Goal: Task Accomplishment & Management: Manage account settings

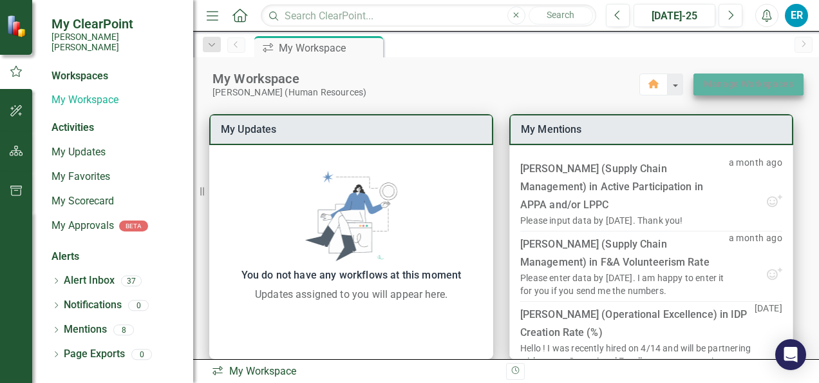
click at [734, 90] on link "Manage Workspaces" at bounding box center [749, 84] width 90 height 16
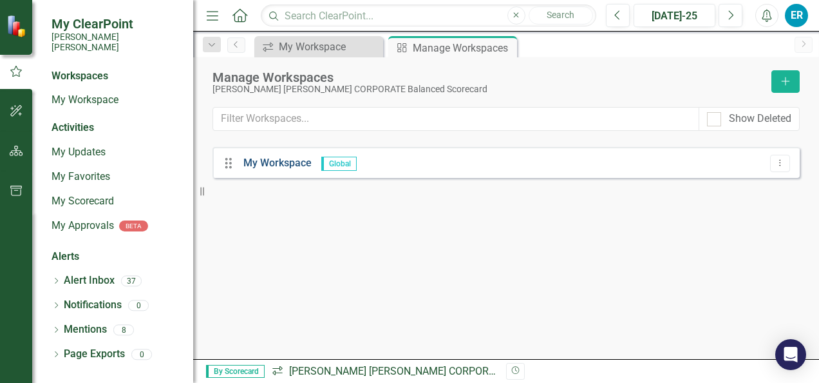
click at [276, 162] on link "My Workspace" at bounding box center [277, 162] width 68 height 12
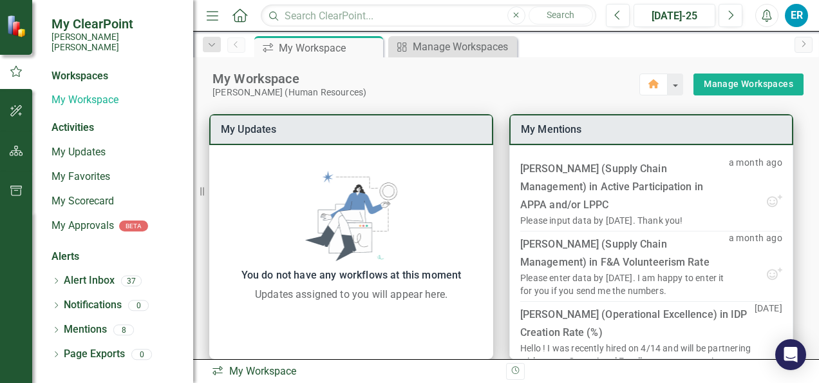
click at [78, 120] on div "Activities" at bounding box center [116, 127] width 129 height 15
click at [94, 298] on link "Notifications" at bounding box center [93, 305] width 58 height 15
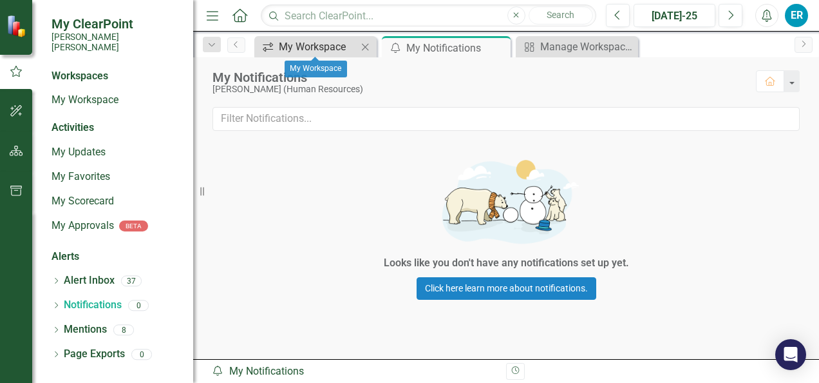
click at [309, 48] on div "My Workspace" at bounding box center [318, 47] width 79 height 16
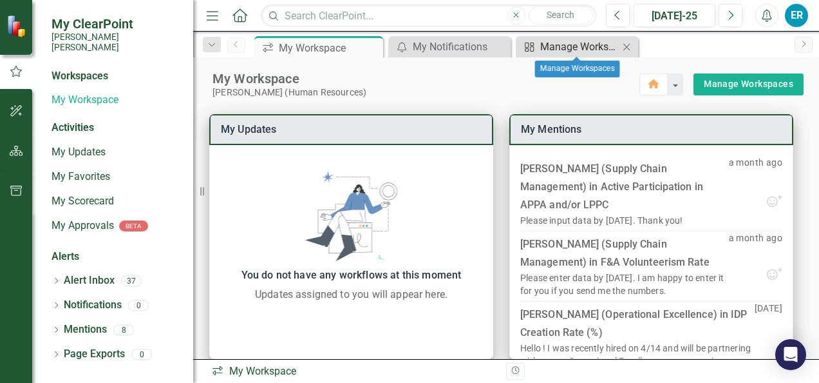
click at [569, 45] on div "Manage Workspaces" at bounding box center [579, 47] width 79 height 16
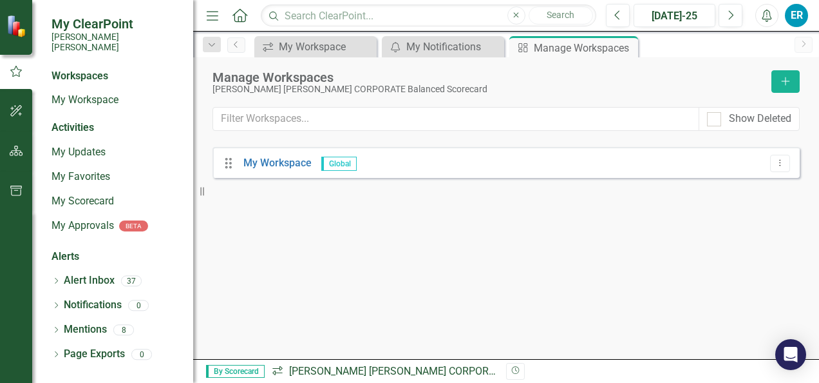
click at [249, 370] on span "By Scorecard" at bounding box center [235, 370] width 59 height 13
click at [13, 189] on icon "button" at bounding box center [17, 190] width 14 height 10
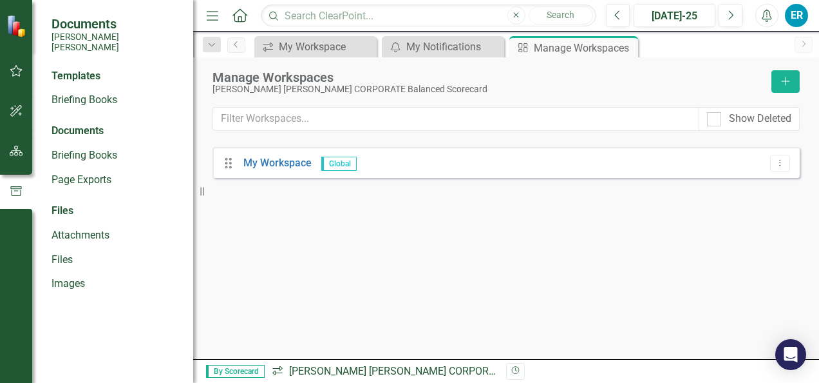
click at [14, 31] on img at bounding box center [17, 26] width 23 height 23
click at [241, 18] on icon "Home" at bounding box center [239, 15] width 17 height 14
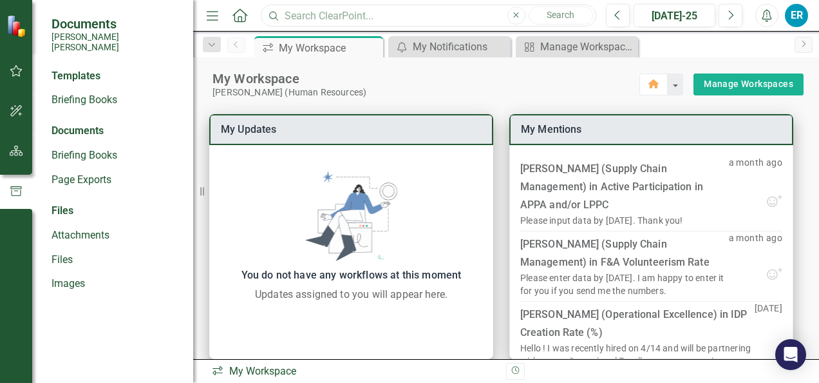
click at [313, 19] on input "text" at bounding box center [428, 16] width 335 height 23
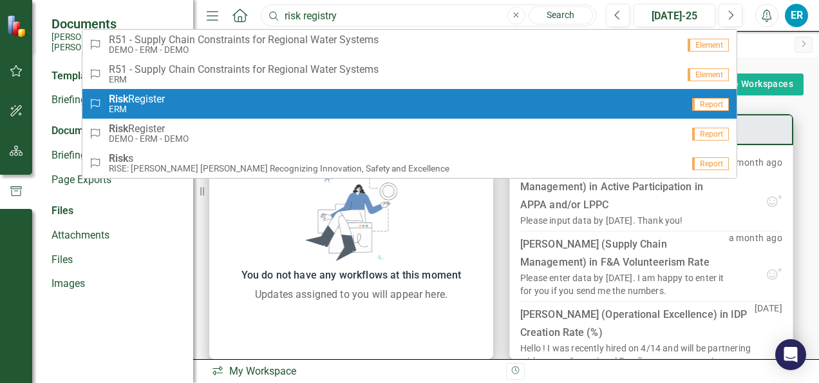
type input "risk registry"
click at [125, 98] on strong "Risk" at bounding box center [118, 99] width 19 height 12
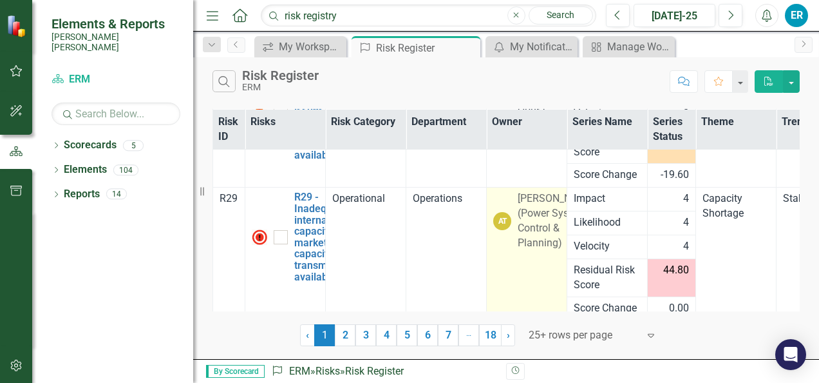
scroll to position [512, 0]
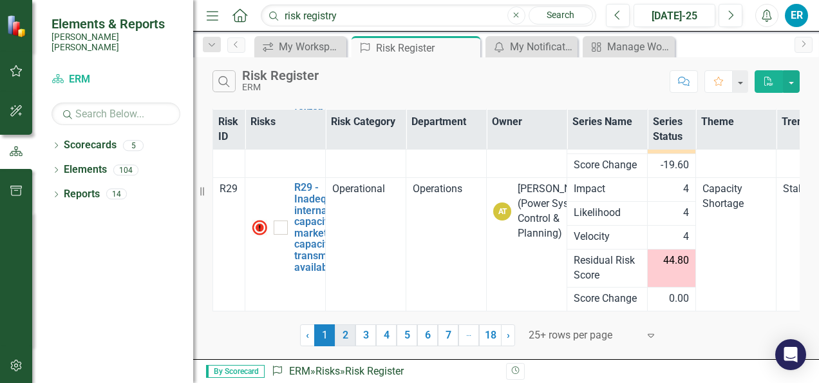
click at [347, 337] on link "2" at bounding box center [345, 335] width 21 height 22
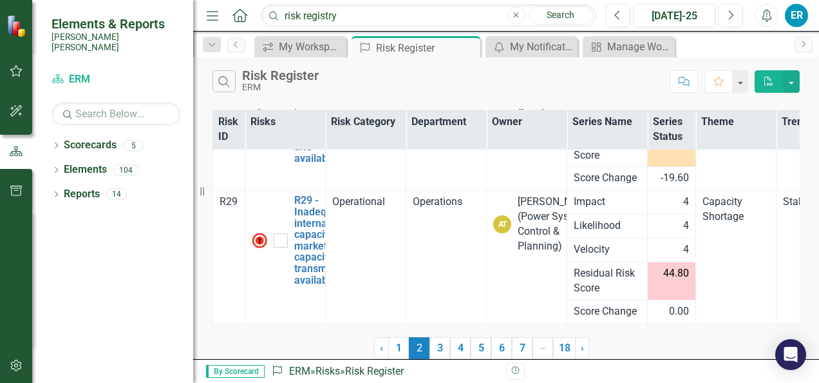
scroll to position [0, 0]
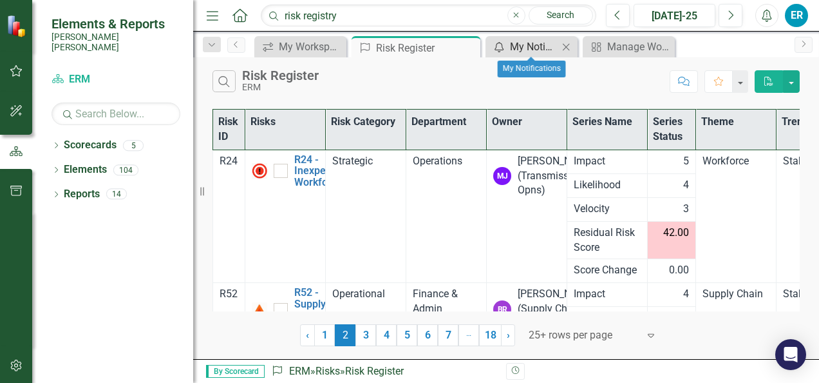
click at [534, 50] on div "My Notifications" at bounding box center [534, 47] width 48 height 16
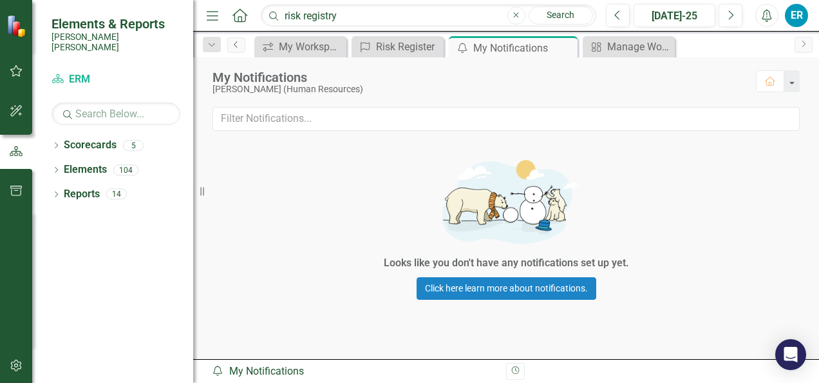
click at [236, 43] on icon at bounding box center [235, 44] width 3 height 6
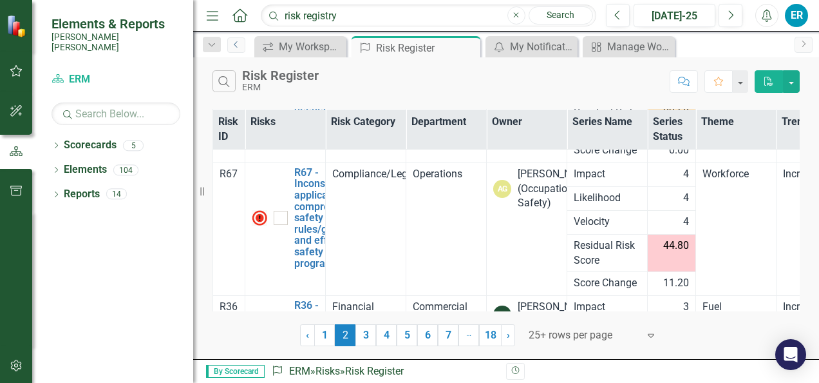
scroll to position [512, 0]
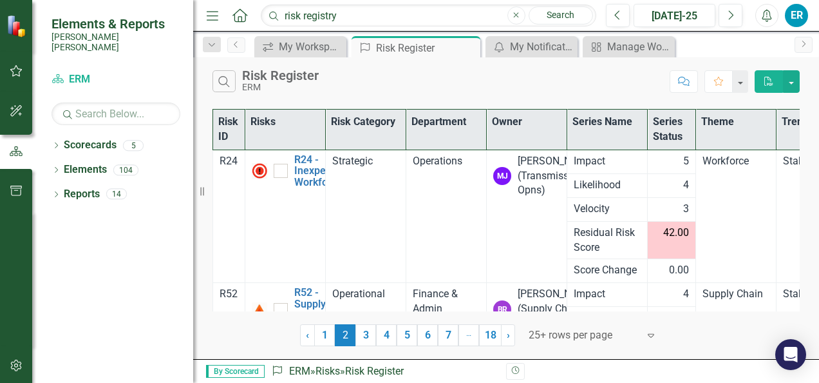
click at [798, 17] on div "ER" at bounding box center [796, 15] width 23 height 23
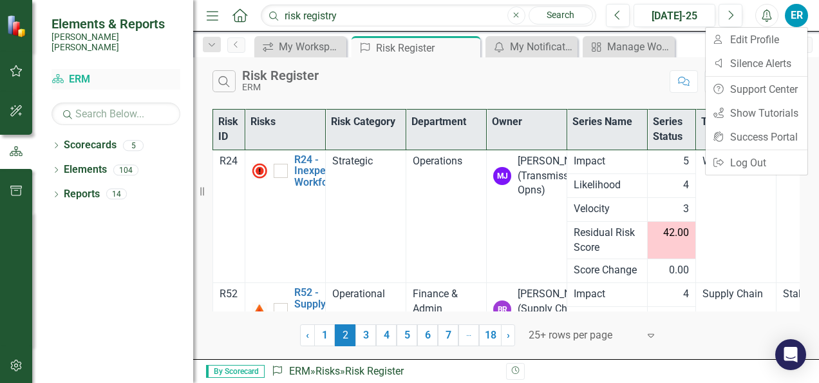
click at [86, 72] on link "Scorecard ERM" at bounding box center [116, 79] width 129 height 15
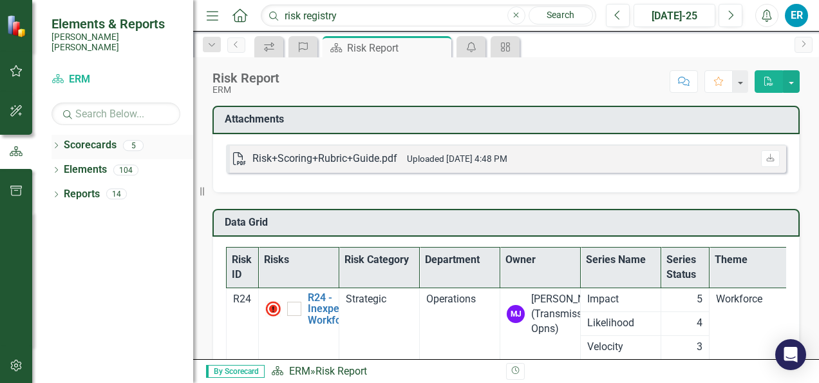
click at [134, 140] on div "5" at bounding box center [133, 145] width 21 height 11
click at [104, 162] on link "Elements" at bounding box center [85, 169] width 43 height 15
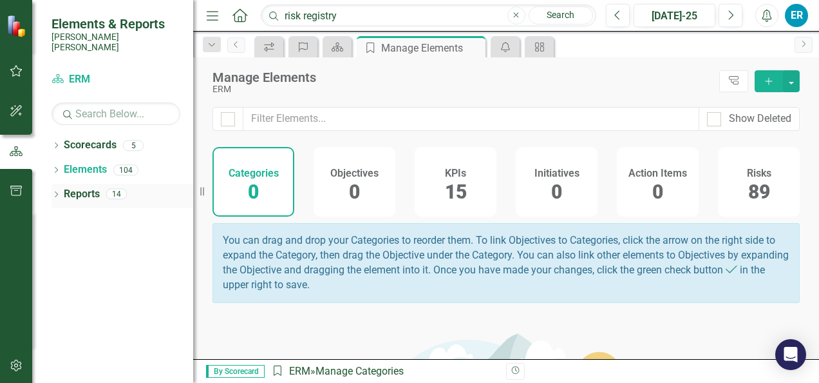
click at [118, 189] on div "14" at bounding box center [116, 194] width 21 height 11
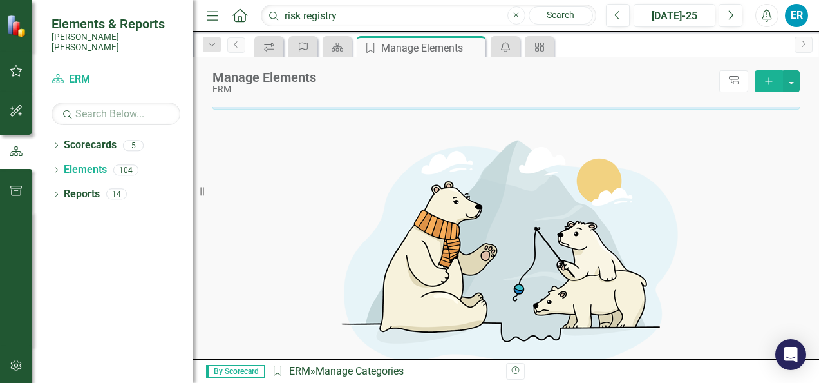
scroll to position [256, 0]
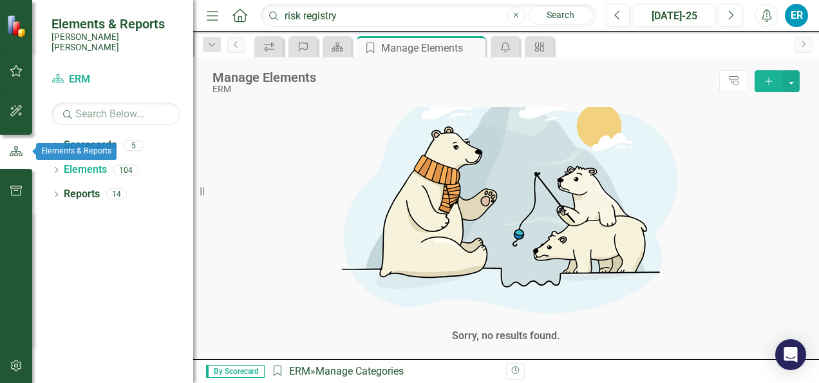
click at [16, 151] on icon "button" at bounding box center [16, 151] width 13 height 10
click at [803, 19] on div "ER" at bounding box center [796, 15] width 23 height 23
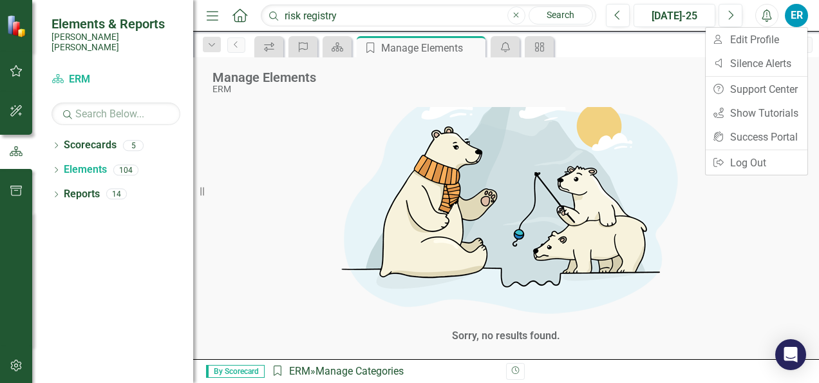
click at [20, 27] on img at bounding box center [17, 26] width 23 height 23
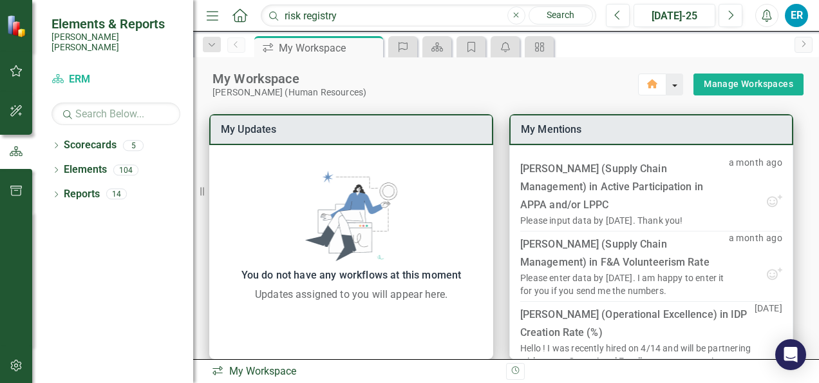
click at [672, 87] on button "button" at bounding box center [674, 84] width 17 height 22
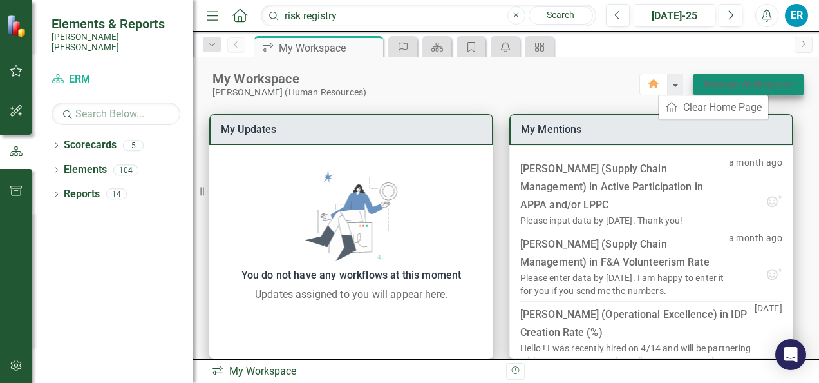
click at [712, 85] on link "Manage Workspaces" at bounding box center [749, 84] width 90 height 16
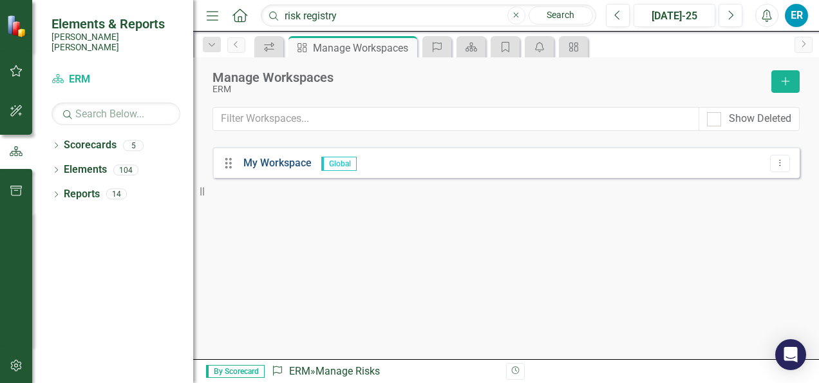
click at [275, 164] on link "My Workspace" at bounding box center [277, 162] width 68 height 12
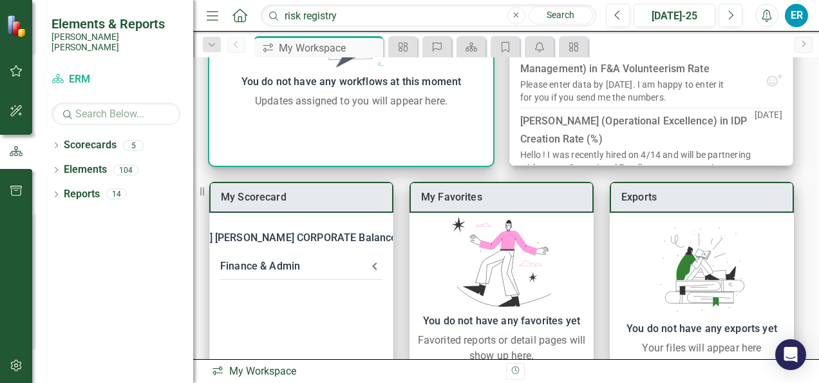
scroll to position [247, 0]
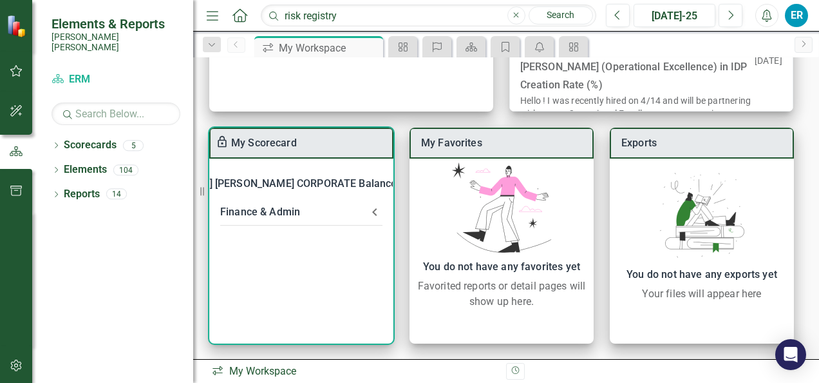
click at [264, 139] on link "My Scorecard" at bounding box center [264, 143] width 66 height 12
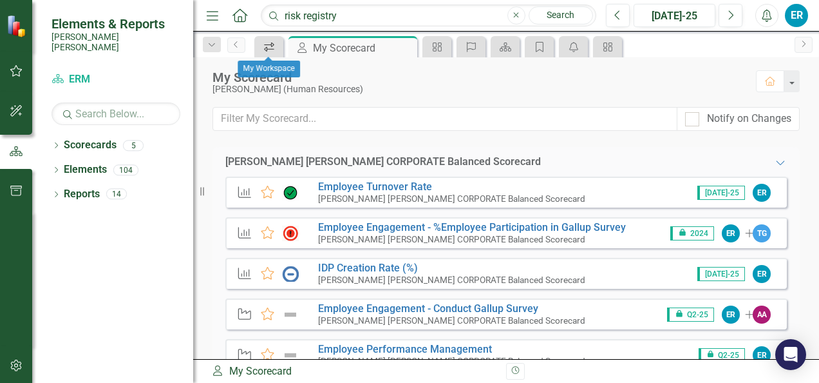
click at [269, 52] on icon "icon.workspace" at bounding box center [269, 47] width 13 height 10
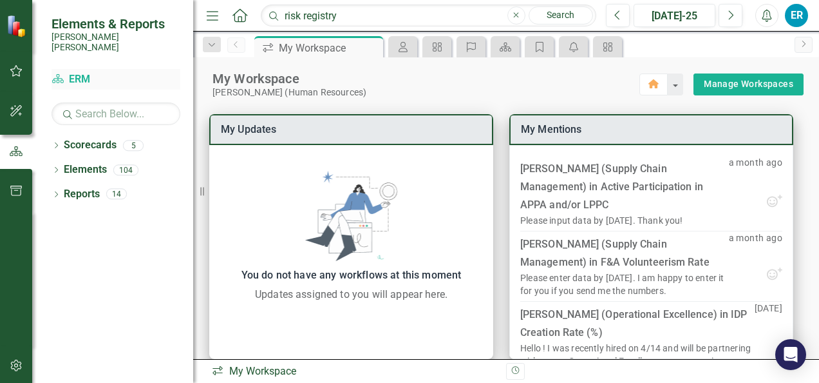
click at [78, 72] on link "Scorecard ERM" at bounding box center [116, 79] width 129 height 15
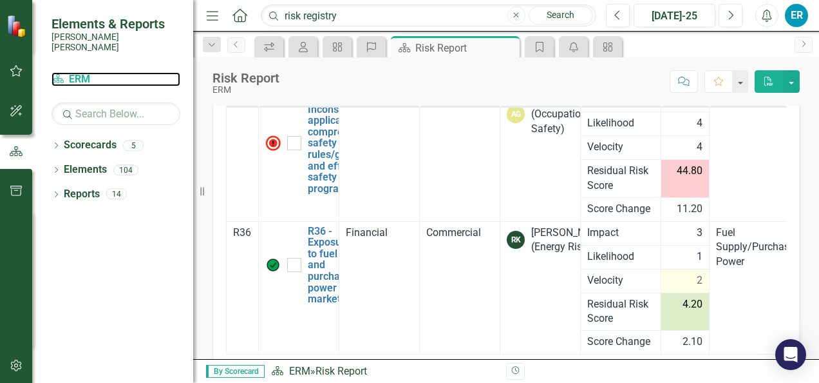
scroll to position [231, 0]
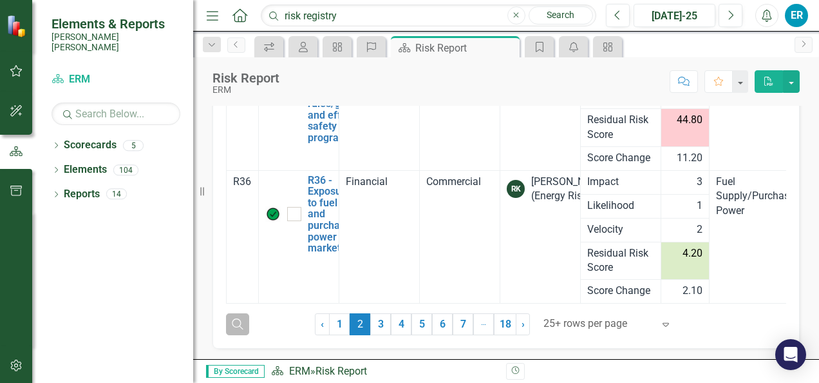
click at [238, 321] on icon "Search" at bounding box center [238, 323] width 14 height 12
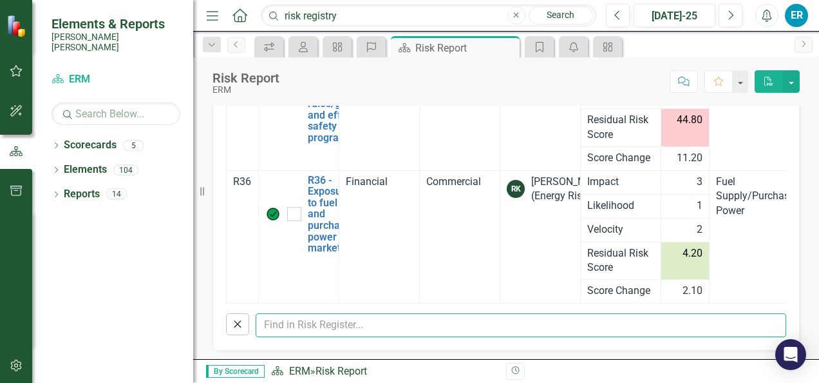
click at [282, 321] on input "text" at bounding box center [521, 325] width 531 height 24
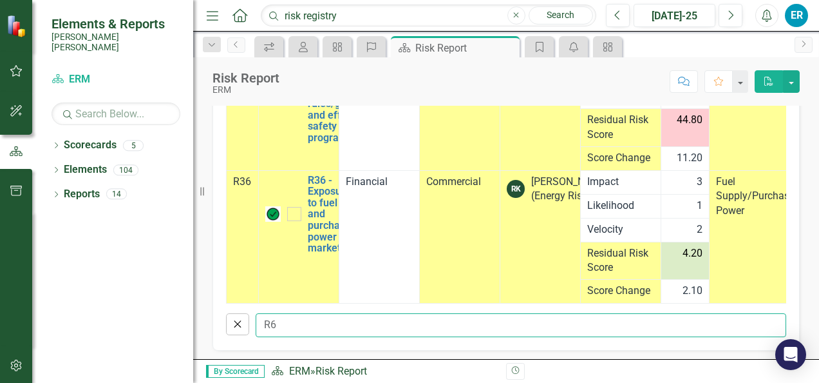
type input "R65"
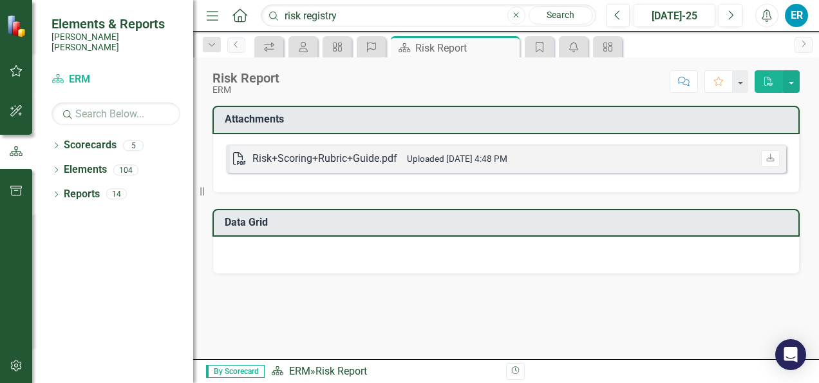
scroll to position [0, 0]
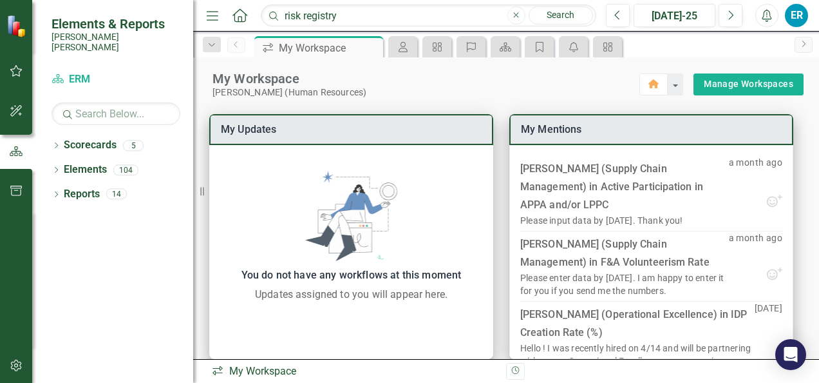
click at [568, 13] on link "Search" at bounding box center [561, 15] width 64 height 18
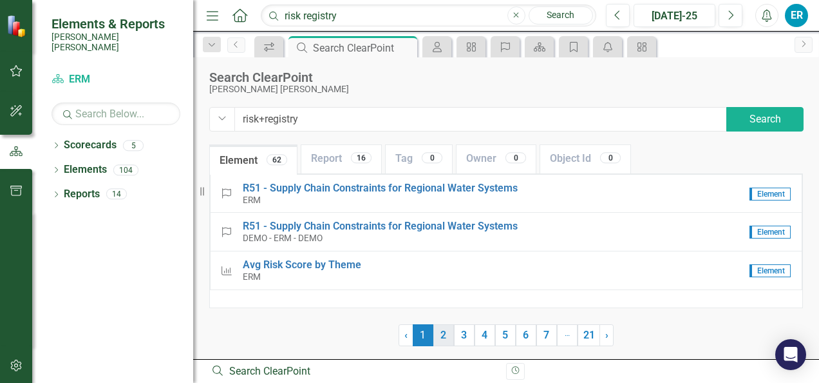
click at [444, 336] on link "2" at bounding box center [443, 335] width 21 height 22
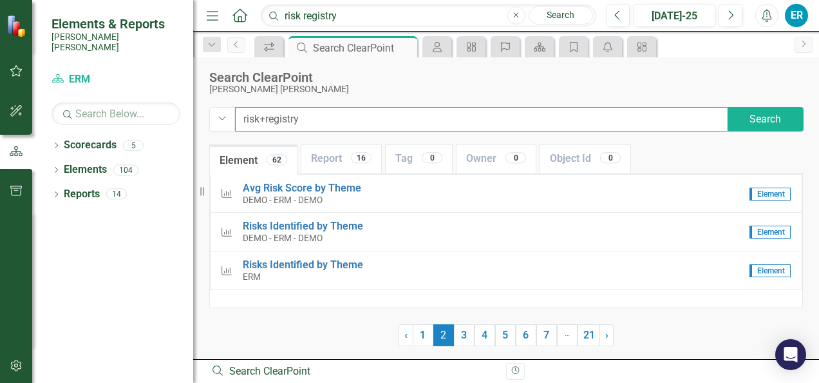
click at [314, 120] on input "risk+registry" at bounding box center [481, 119] width 493 height 24
type input "r"
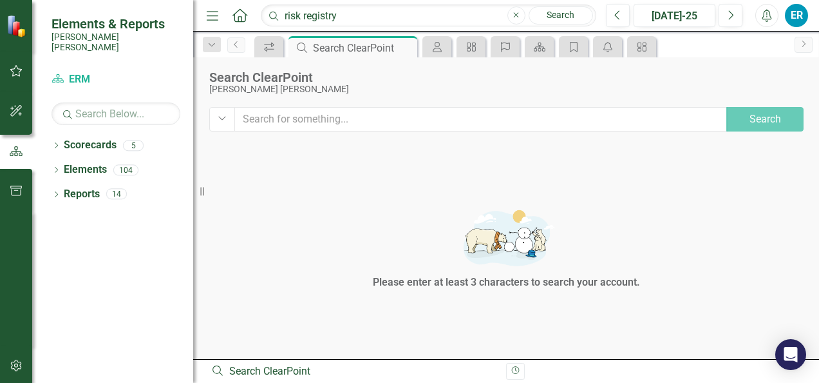
click at [567, 18] on link "Search" at bounding box center [561, 15] width 64 height 18
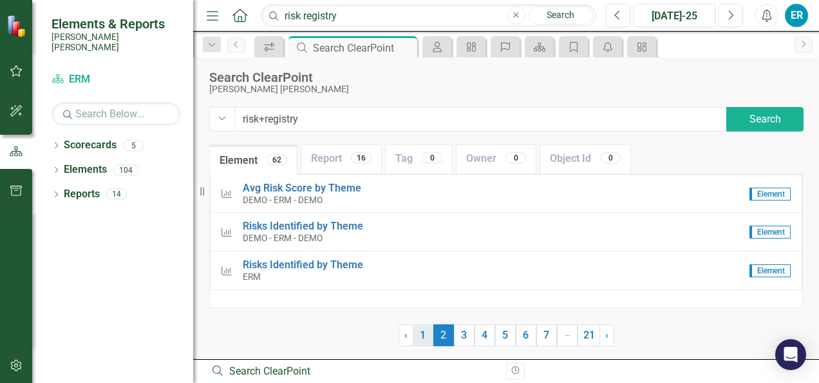
click at [426, 336] on link "1" at bounding box center [423, 335] width 21 height 22
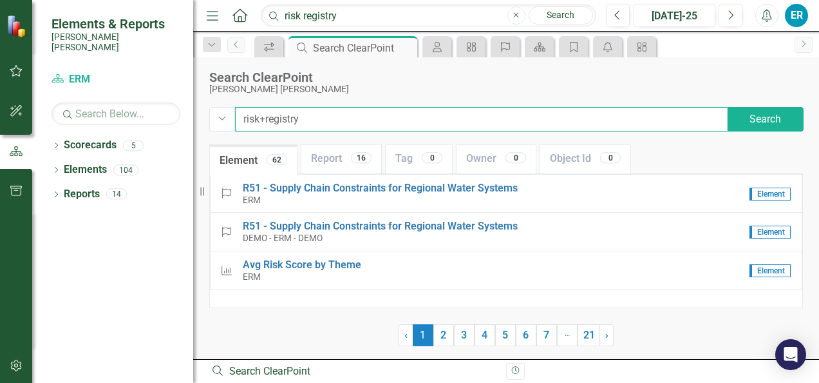
click at [321, 119] on input "risk+registry" at bounding box center [481, 119] width 493 height 24
type input "risk+registry 65"
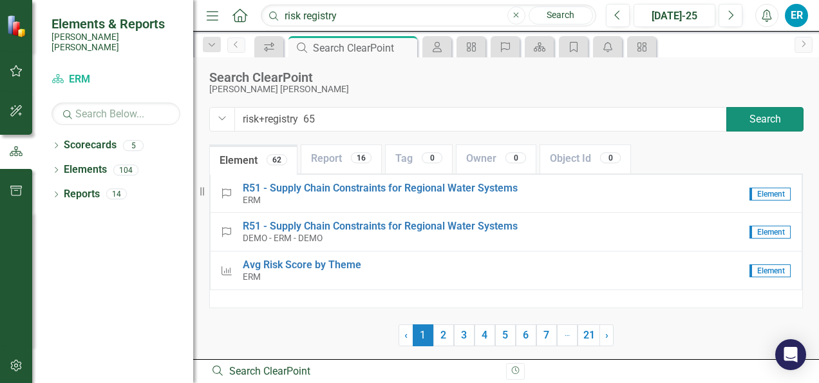
click at [758, 120] on button "Search" at bounding box center [764, 119] width 77 height 24
click at [441, 336] on link "2" at bounding box center [443, 335] width 21 height 22
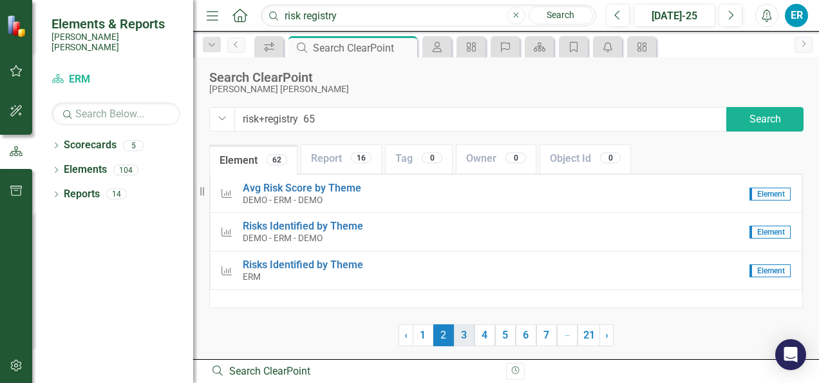
click at [467, 336] on link "3" at bounding box center [464, 335] width 21 height 22
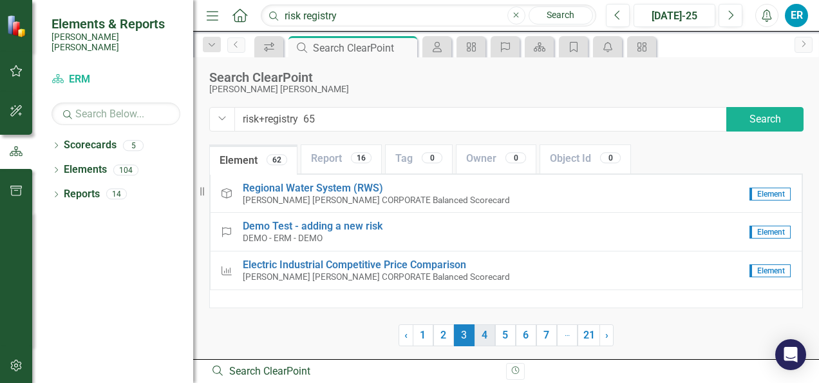
click at [486, 339] on link "4" at bounding box center [485, 335] width 21 height 22
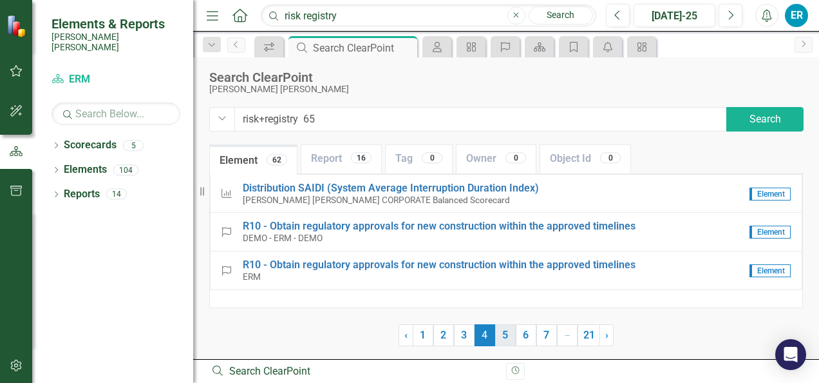
click at [502, 340] on link "5" at bounding box center [505, 335] width 21 height 22
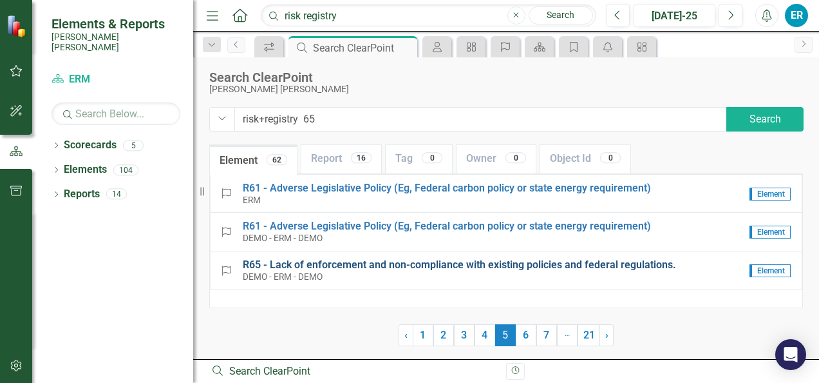
click at [442, 267] on span "R 6 5 - L a c k o f e n f o r c e m e n t a n d n o n - c o m p l i a n c e w i…" at bounding box center [459, 264] width 433 height 12
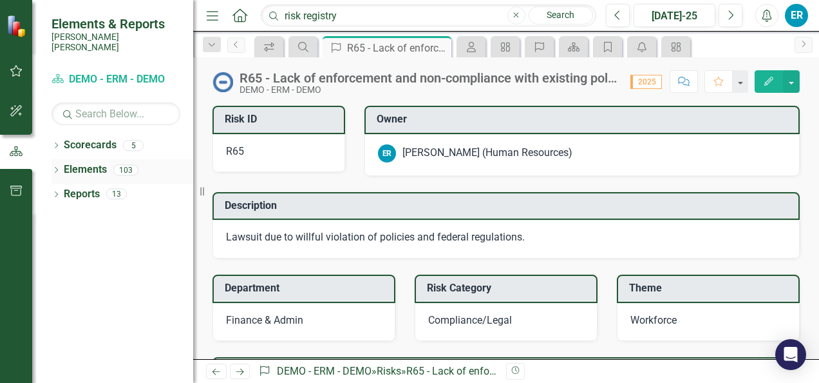
click at [125, 164] on div "103" at bounding box center [125, 169] width 25 height 11
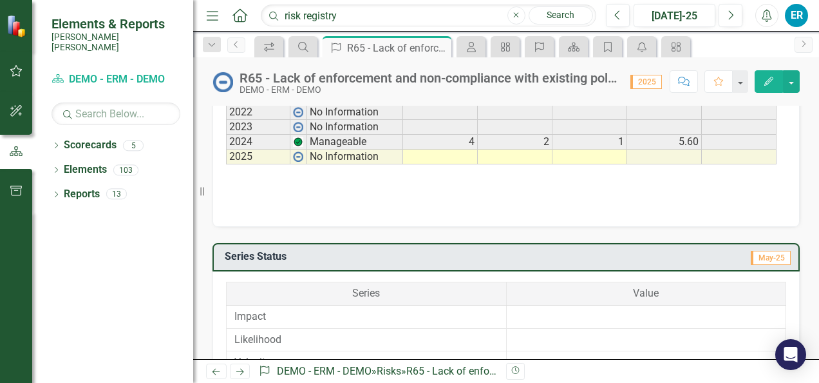
scroll to position [708, 0]
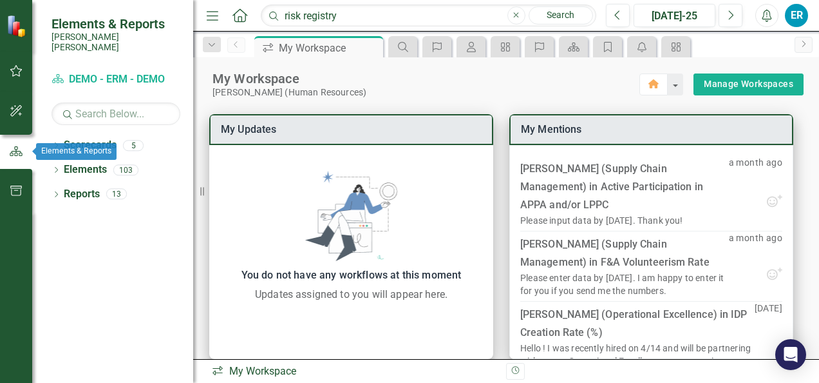
click at [13, 152] on icon "button" at bounding box center [16, 152] width 14 height 12
click at [112, 72] on link "Scorecard DEMO - ERM - DEMO" at bounding box center [116, 79] width 129 height 15
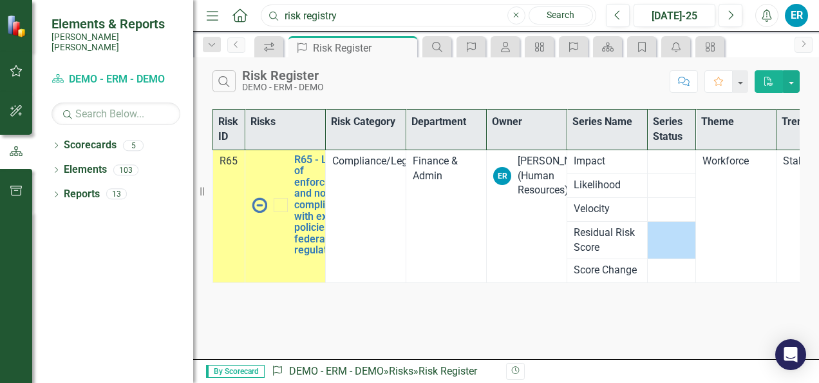
click at [285, 14] on input "risk registry" at bounding box center [428, 16] width 335 height 23
click at [359, 14] on input "risk registry" at bounding box center [428, 16] width 335 height 23
click at [283, 13] on input "risk registry" at bounding box center [428, 16] width 335 height 23
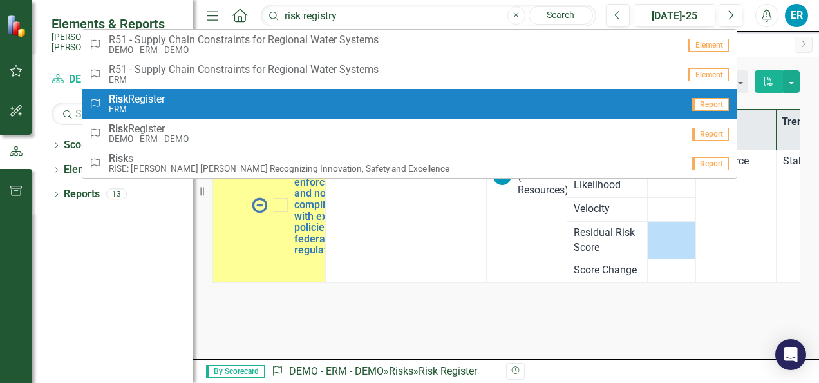
click at [156, 99] on span "Risk Register" at bounding box center [137, 99] width 56 height 12
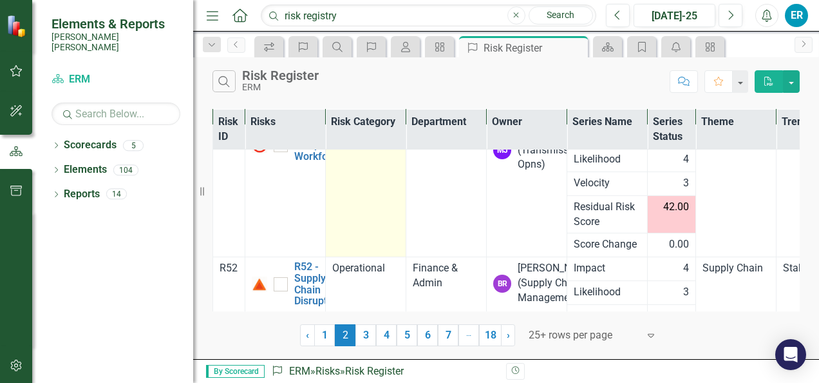
scroll to position [64, 0]
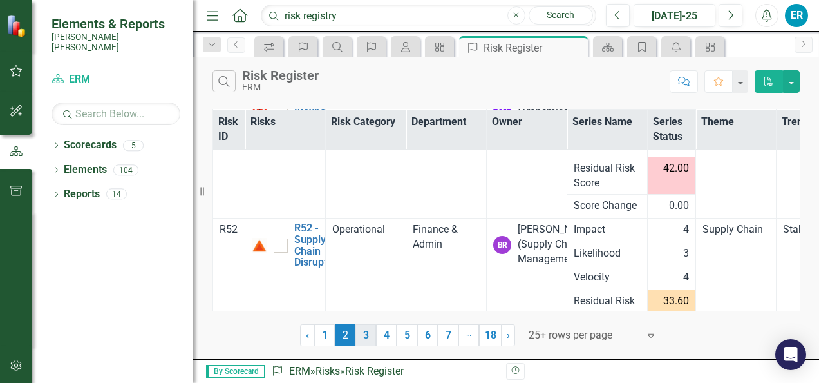
click at [364, 335] on link "3" at bounding box center [365, 335] width 21 height 22
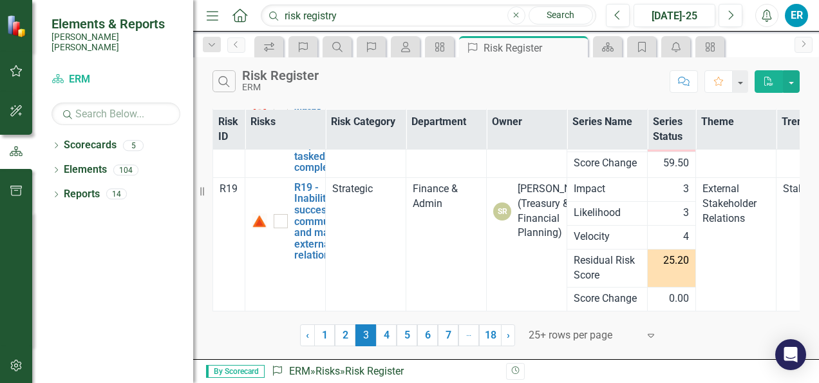
scroll to position [524, 0]
click at [384, 339] on link "4" at bounding box center [386, 335] width 21 height 22
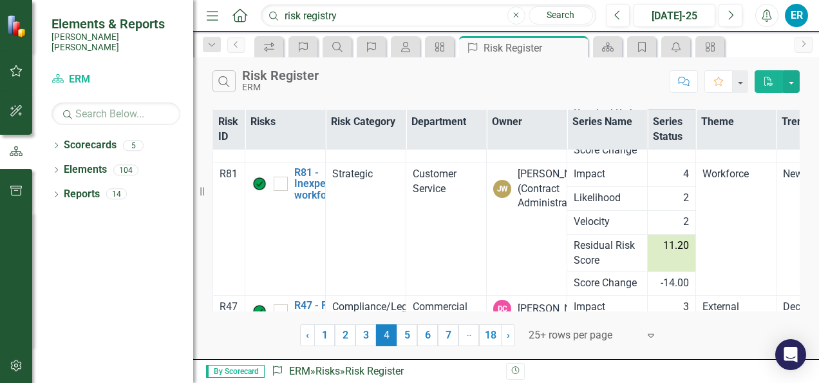
scroll to position [512, 0]
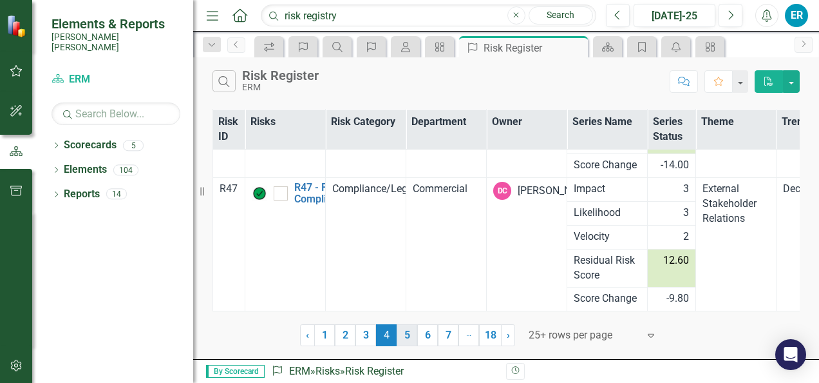
click at [407, 338] on link "5" at bounding box center [407, 335] width 21 height 22
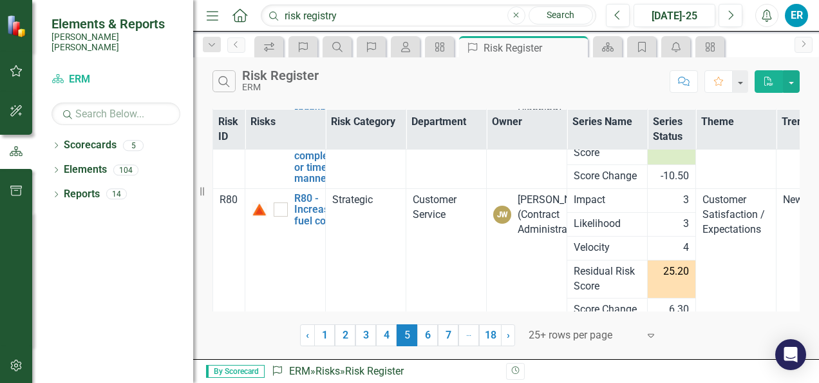
scroll to position [524, 0]
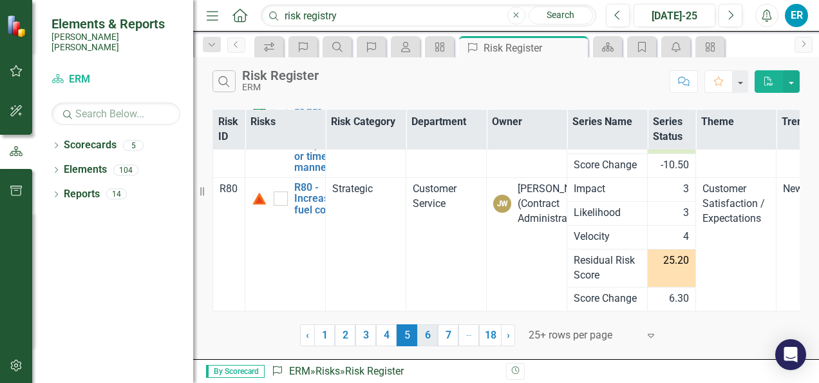
click at [425, 338] on link "6" at bounding box center [427, 335] width 21 height 22
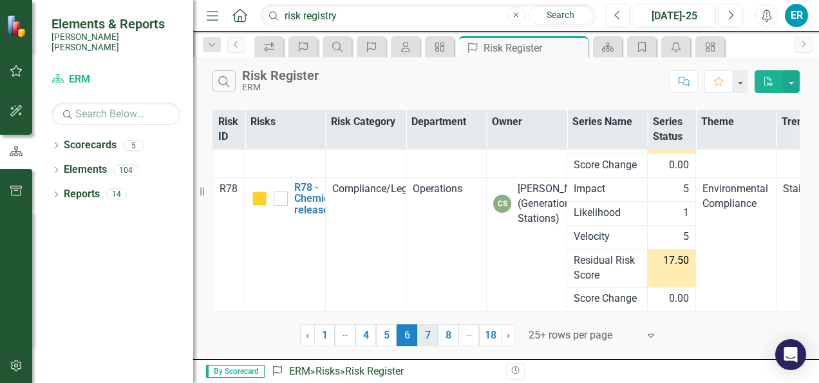
click at [428, 335] on link "7" at bounding box center [427, 335] width 21 height 22
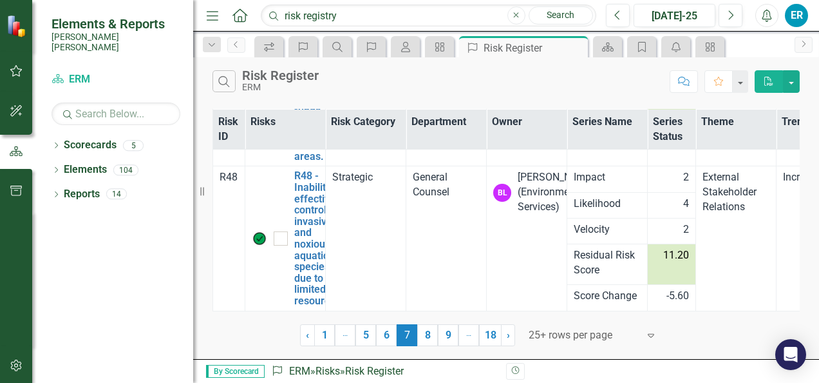
scroll to position [614, 0]
click at [429, 335] on link "8" at bounding box center [427, 335] width 21 height 22
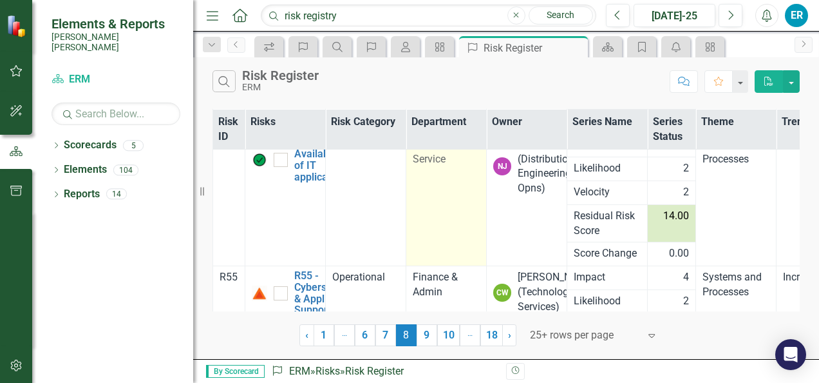
scroll to position [512, 0]
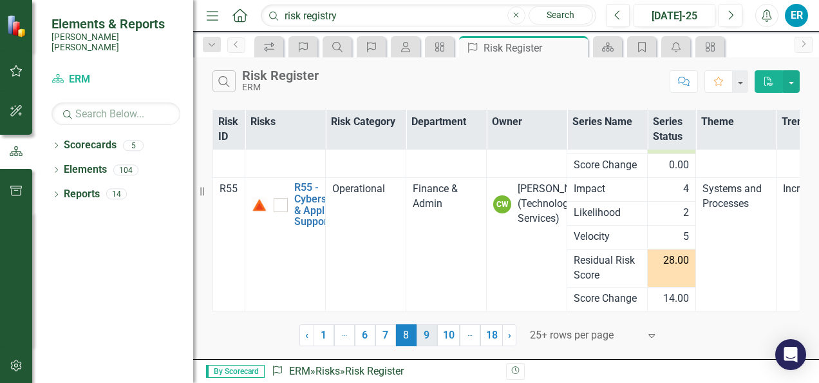
click at [426, 335] on link "9" at bounding box center [427, 335] width 21 height 22
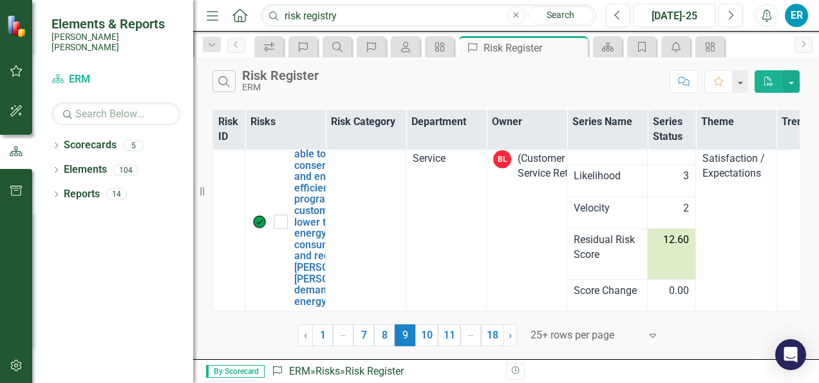
scroll to position [569, 0]
click at [426, 337] on link "10" at bounding box center [426, 335] width 23 height 22
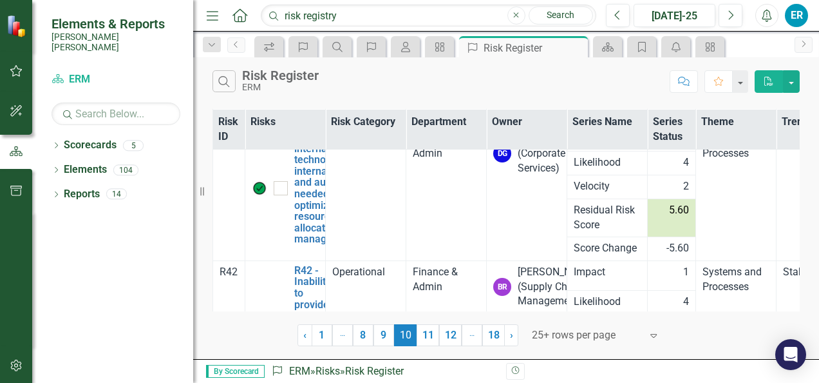
scroll to position [0, 0]
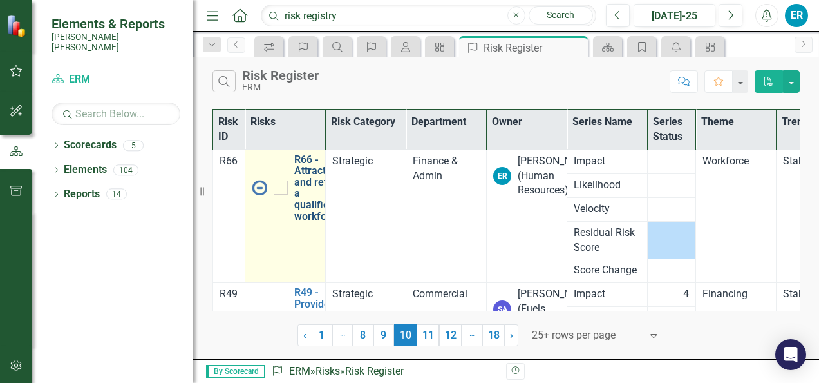
click at [305, 173] on link "R66 - Attract and retain a qualified workforce" at bounding box center [317, 188] width 47 height 68
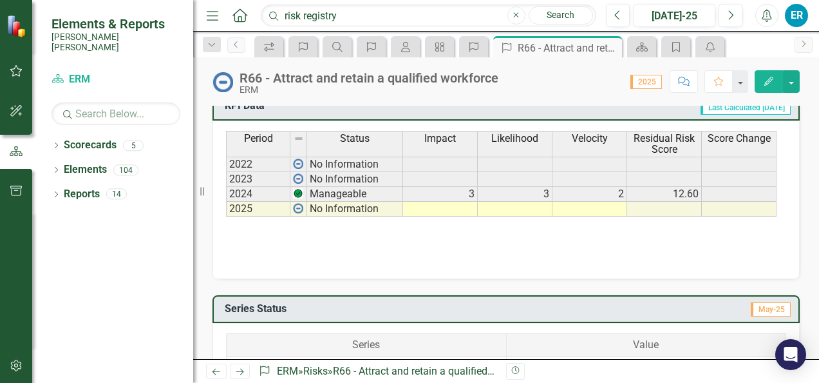
scroll to position [644, 0]
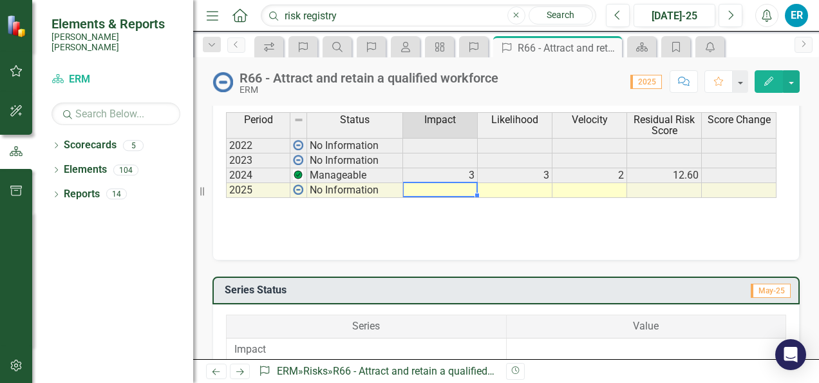
click at [455, 198] on td at bounding box center [440, 190] width 75 height 15
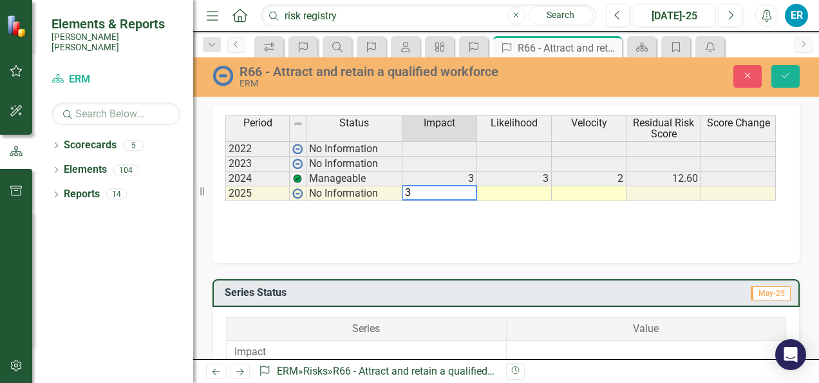
type textarea "3"
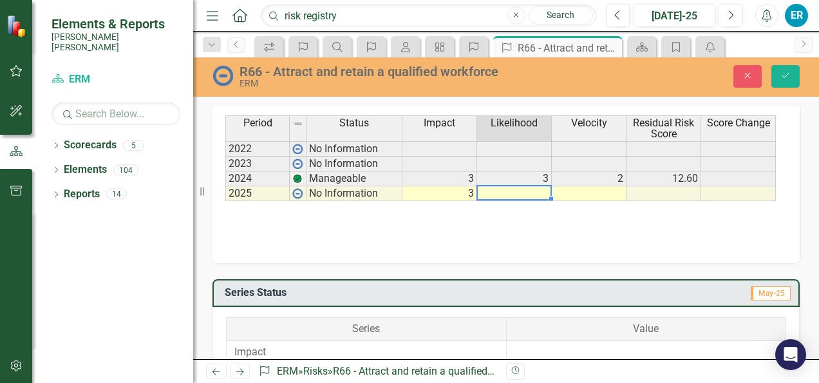
click at [533, 201] on td at bounding box center [514, 193] width 75 height 15
type textarea "3"
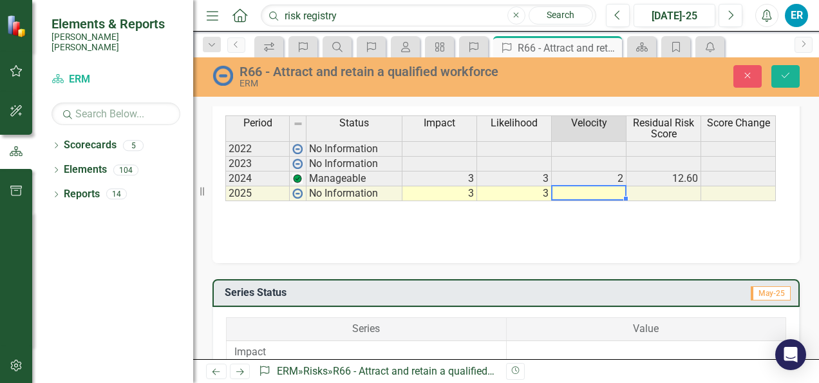
click at [608, 201] on td at bounding box center [589, 193] width 75 height 15
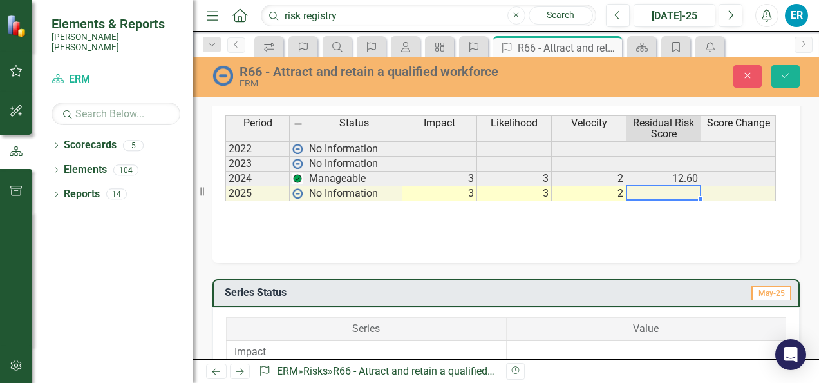
click at [657, 201] on td at bounding box center [664, 193] width 75 height 15
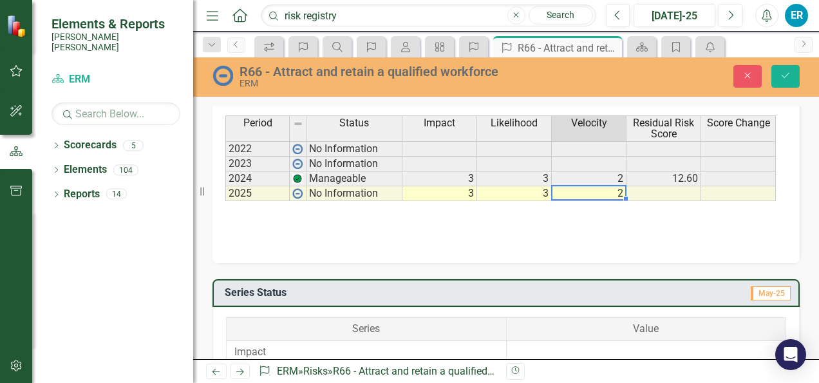
click at [595, 201] on td "2" at bounding box center [589, 193] width 75 height 15
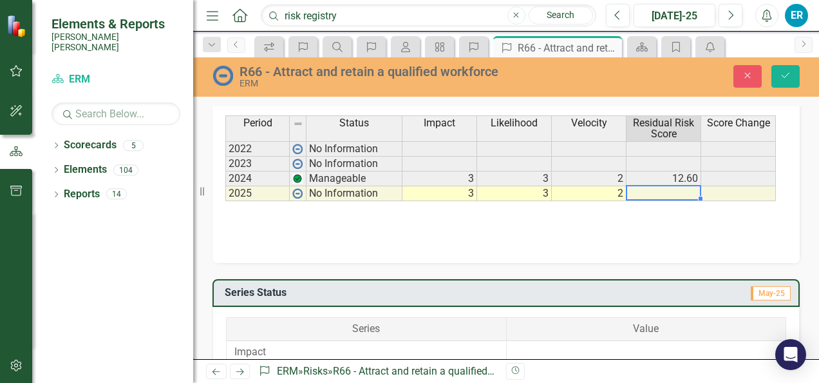
click at [656, 201] on td at bounding box center [664, 193] width 75 height 15
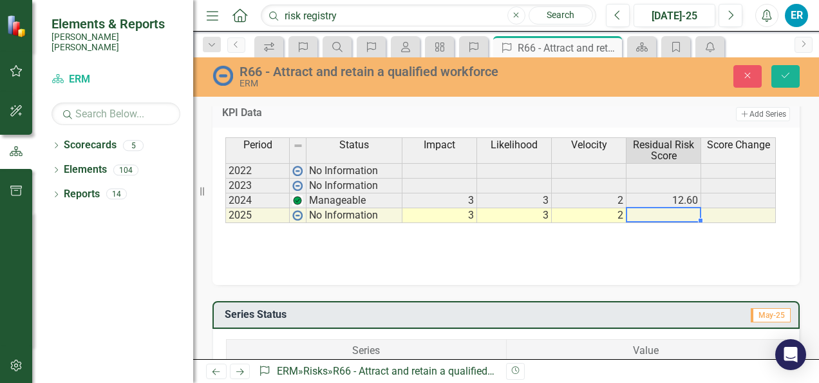
scroll to position [643, 0]
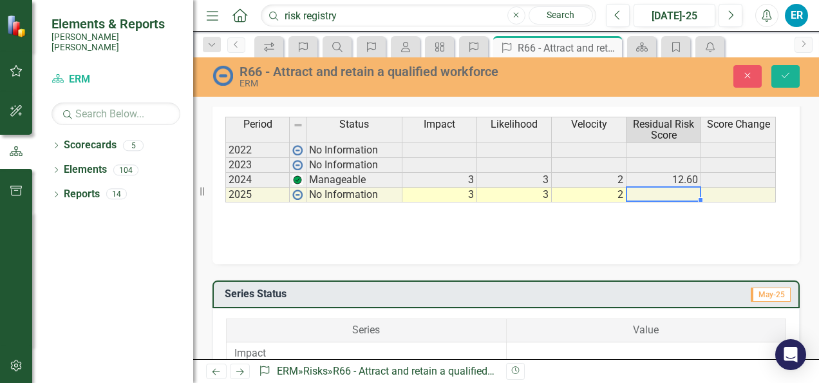
click at [542, 202] on td "3" at bounding box center [514, 194] width 75 height 15
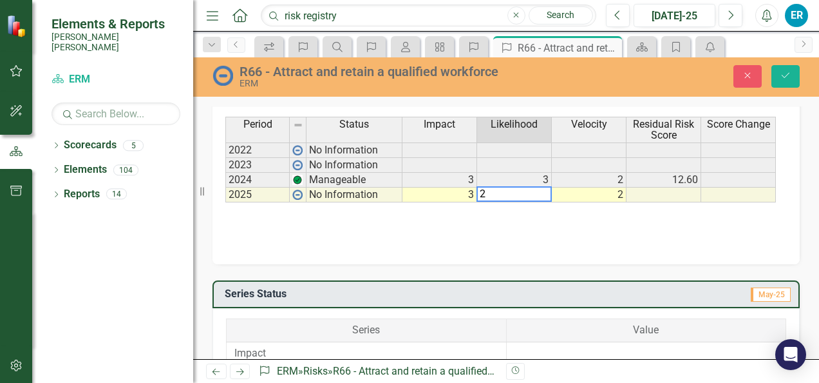
type textarea "2"
type textarea "3"
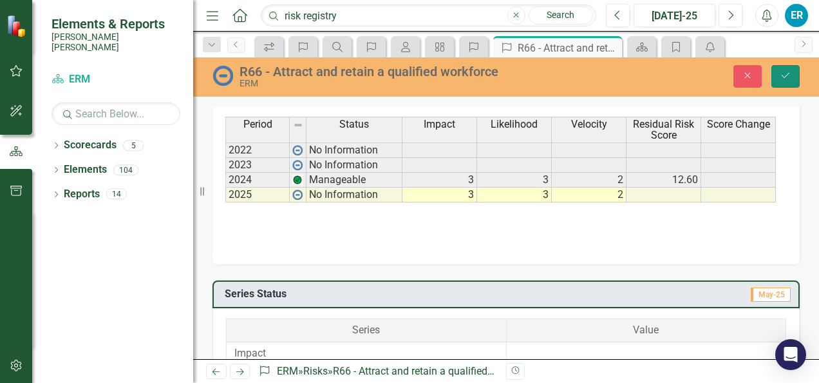
click at [786, 81] on button "Save" at bounding box center [785, 76] width 28 height 23
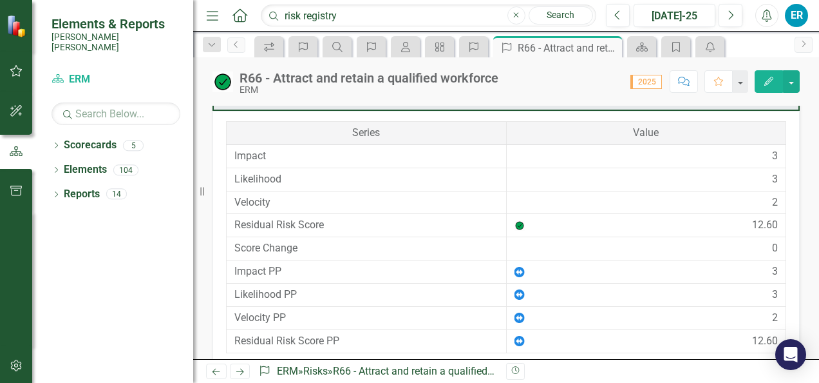
scroll to position [961, 0]
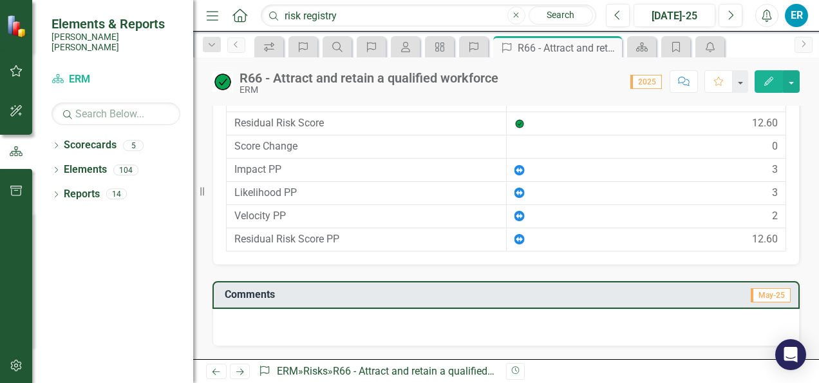
click at [243, 366] on link "Next" at bounding box center [240, 370] width 21 height 15
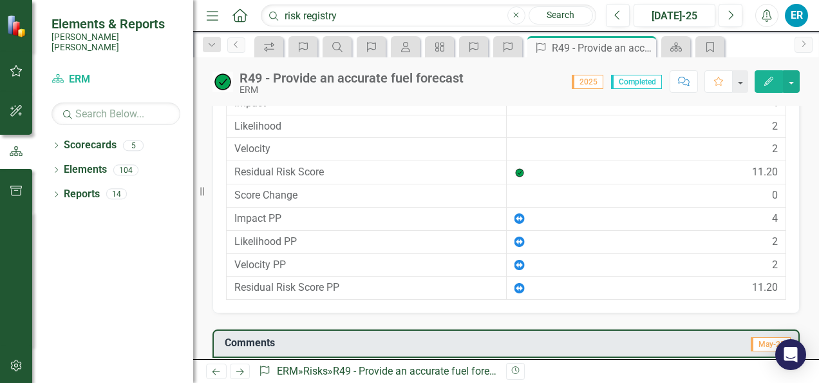
scroll to position [900, 0]
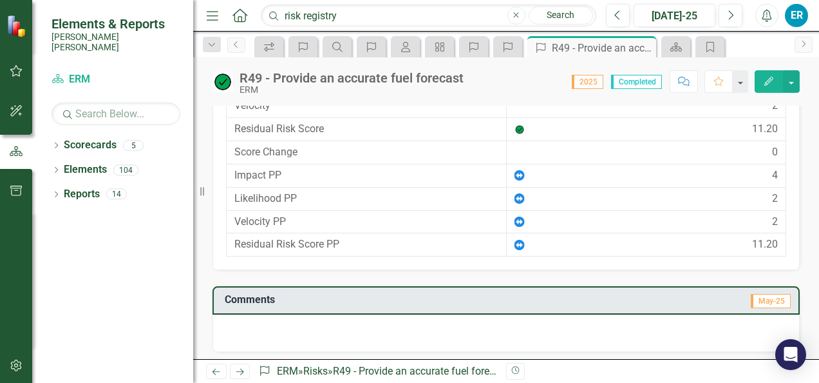
click at [240, 372] on icon at bounding box center [240, 371] width 8 height 6
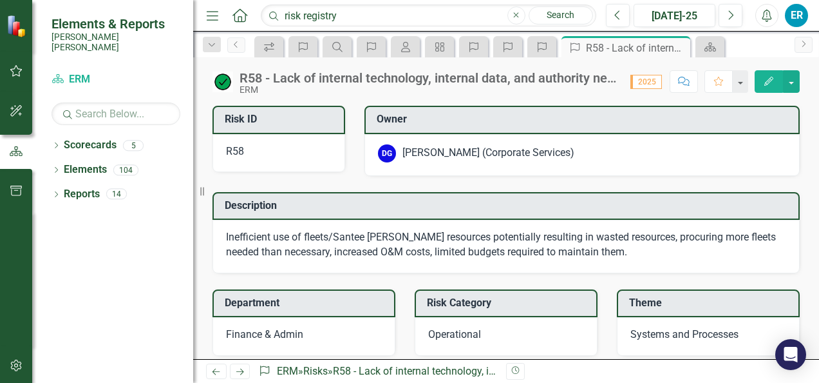
click at [240, 372] on icon at bounding box center [240, 371] width 8 height 6
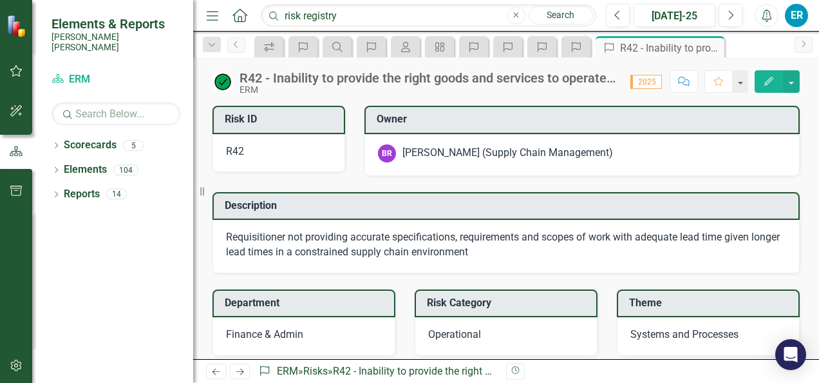
click at [240, 372] on icon at bounding box center [240, 371] width 8 height 6
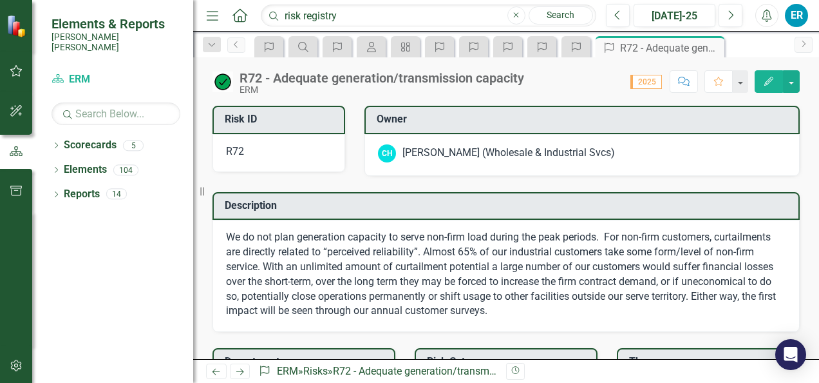
click at [240, 372] on icon at bounding box center [240, 371] width 8 height 6
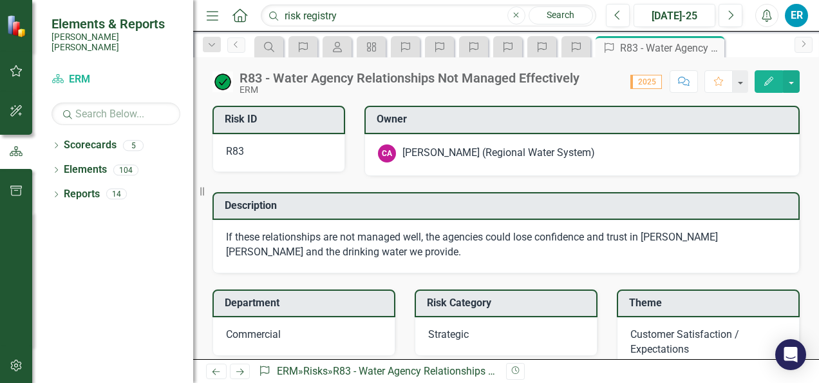
click at [240, 372] on icon at bounding box center [240, 371] width 8 height 6
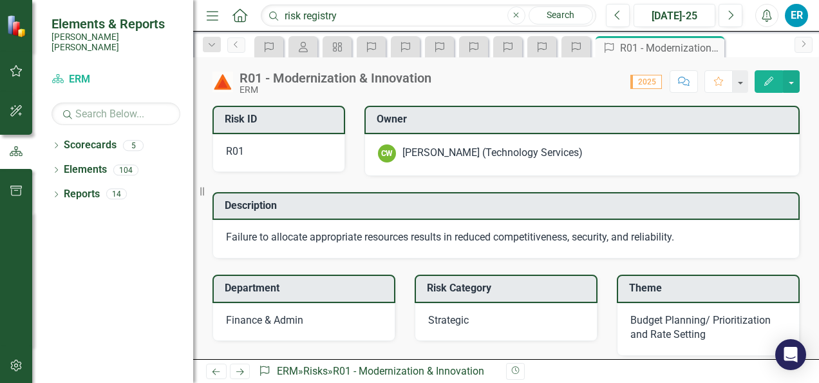
click at [240, 372] on icon at bounding box center [240, 371] width 8 height 6
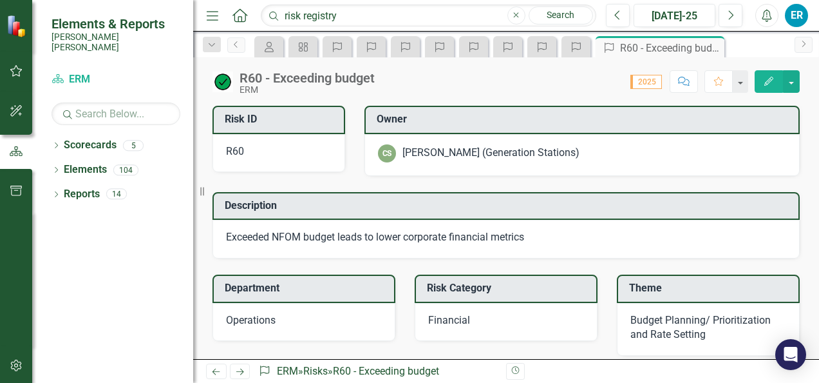
click at [240, 372] on icon at bounding box center [240, 371] width 8 height 6
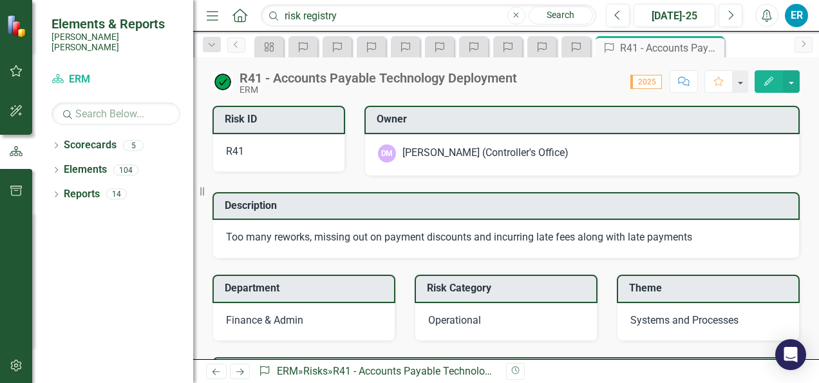
click at [240, 372] on icon at bounding box center [240, 371] width 8 height 6
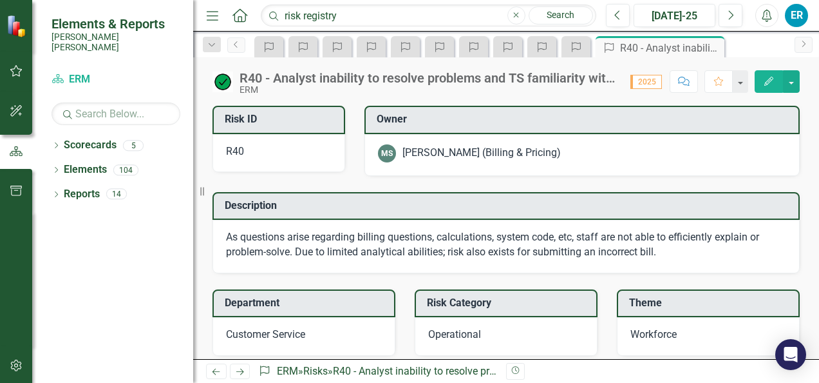
click at [240, 372] on icon at bounding box center [240, 371] width 8 height 6
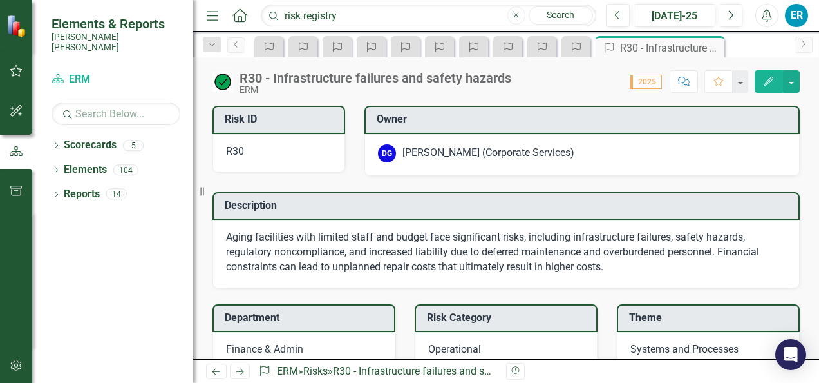
click at [240, 372] on icon at bounding box center [240, 371] width 8 height 6
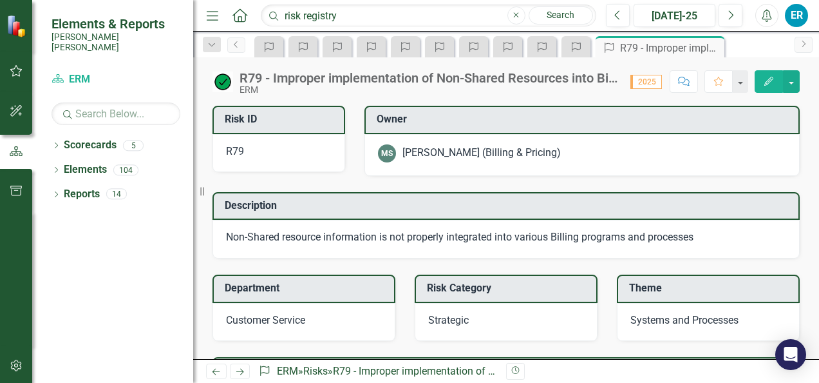
click at [240, 372] on icon at bounding box center [240, 371] width 8 height 6
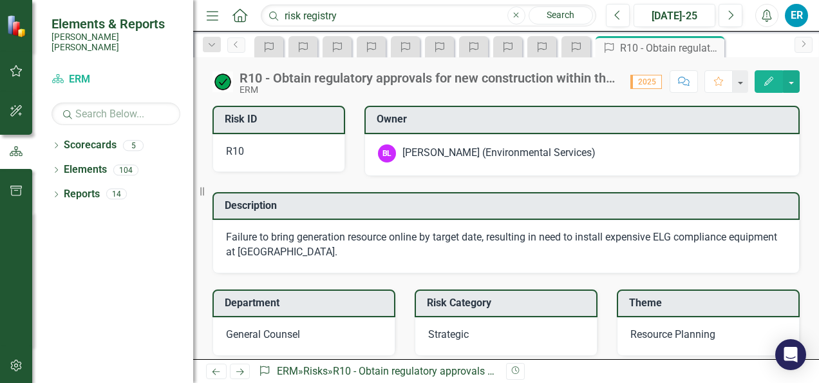
click at [238, 367] on icon "Next" at bounding box center [239, 371] width 11 height 8
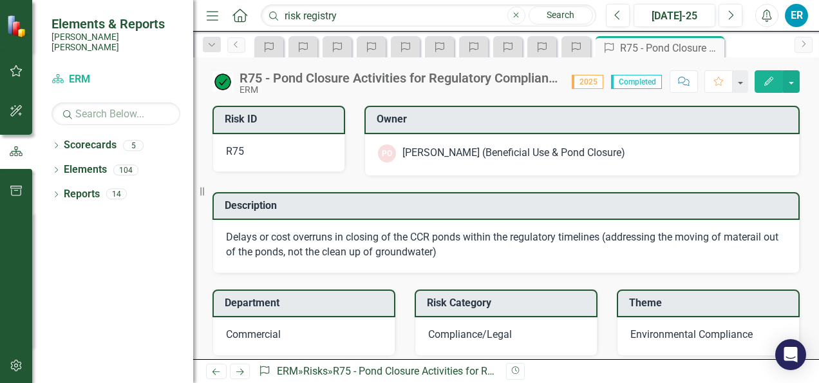
click at [236, 370] on icon "Next" at bounding box center [239, 371] width 11 height 8
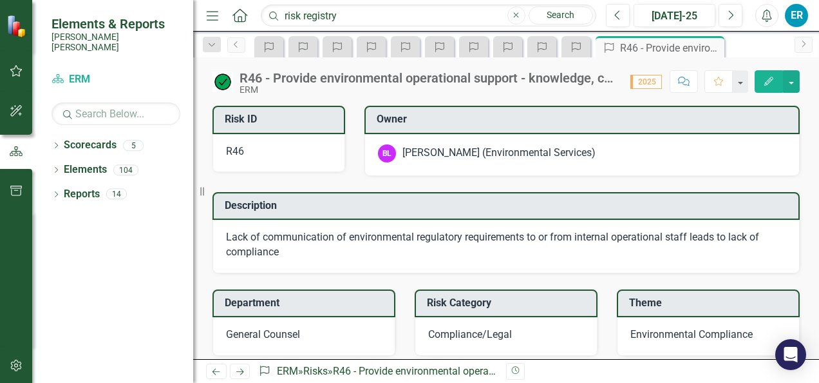
click at [236, 370] on icon "Next" at bounding box center [239, 371] width 11 height 8
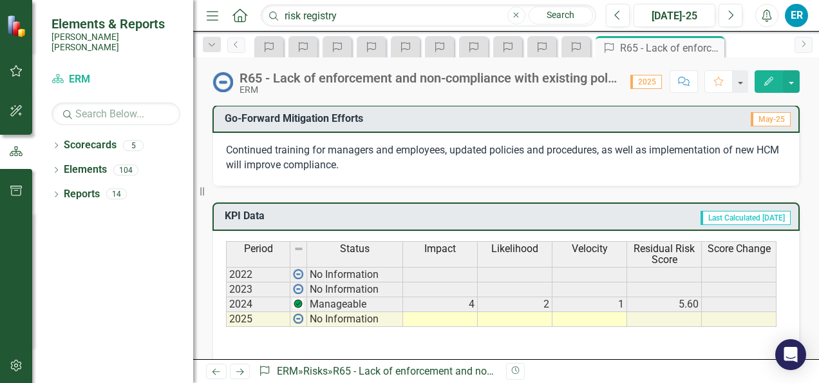
scroll to position [644, 0]
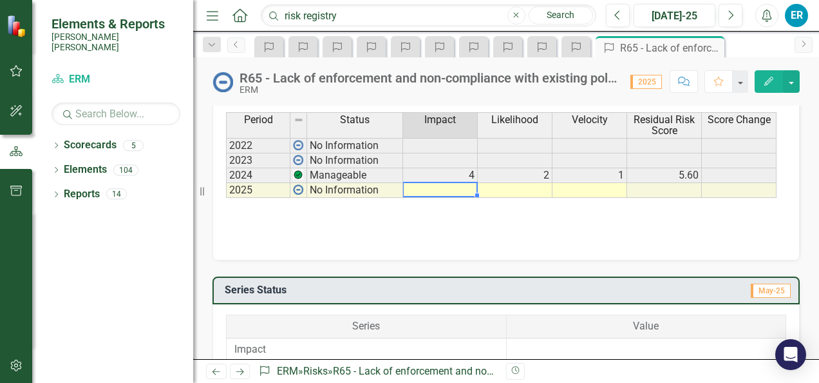
click at [467, 187] on td at bounding box center [440, 190] width 75 height 15
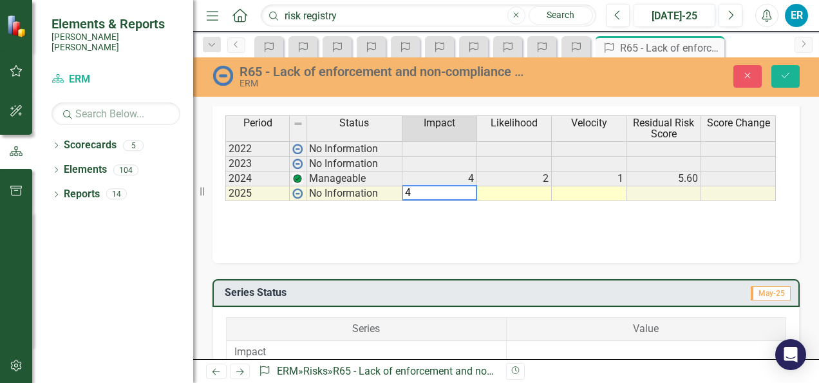
scroll to position [647, 0]
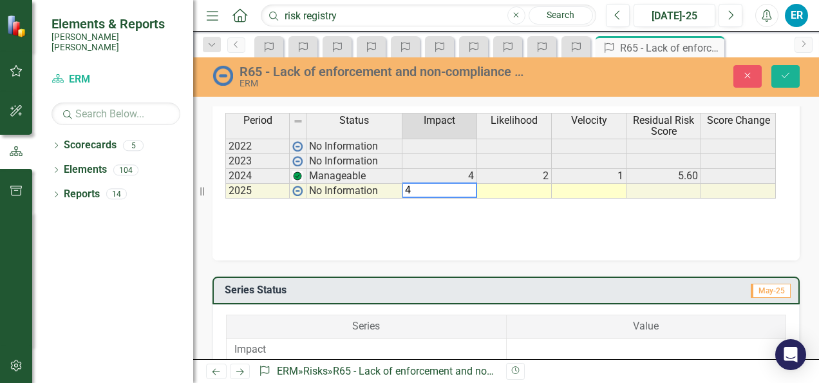
type textarea "4"
click at [532, 184] on td at bounding box center [514, 191] width 75 height 15
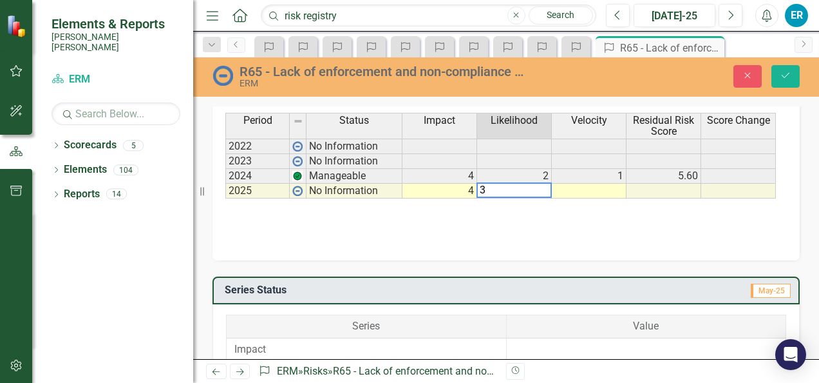
type textarea "3"
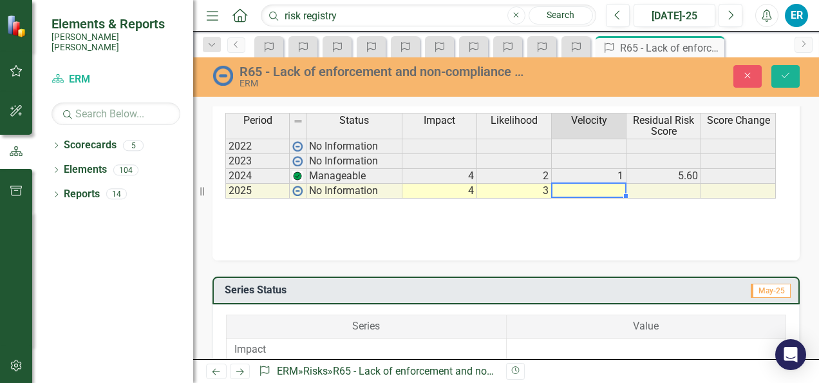
click at [596, 184] on td at bounding box center [589, 191] width 75 height 15
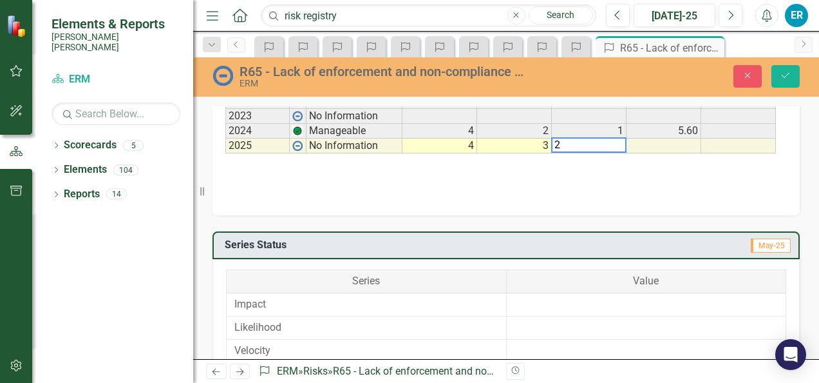
scroll to position [711, 0]
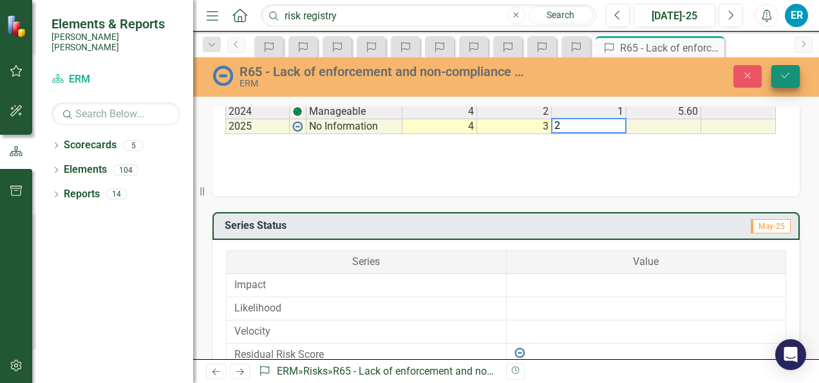
type textarea "2"
click at [790, 79] on icon "Save" at bounding box center [786, 75] width 12 height 9
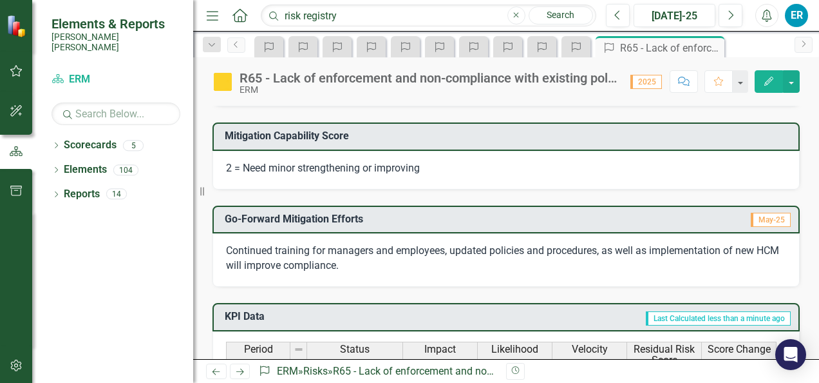
scroll to position [386, 0]
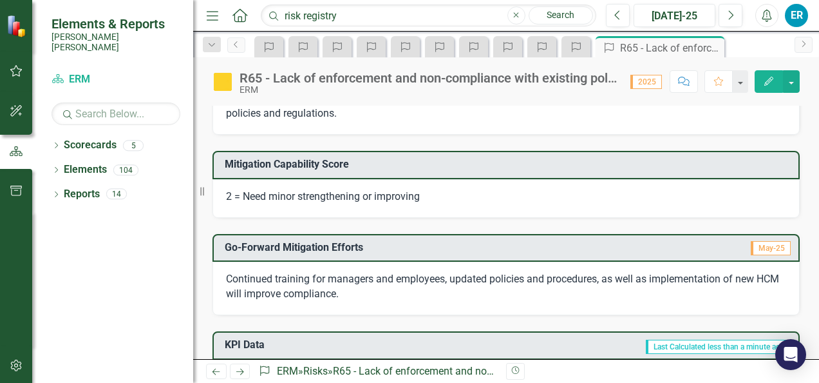
click at [305, 194] on span "2 = Need minor strengthening or improving" at bounding box center [323, 196] width 194 height 12
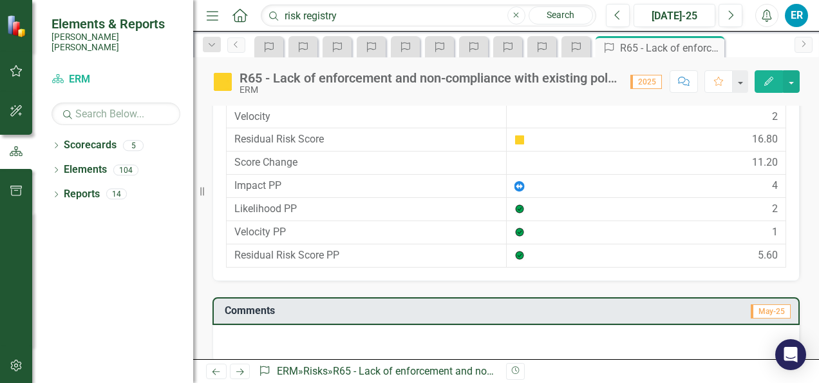
scroll to position [932, 0]
